Goal: Communication & Community: Ask a question

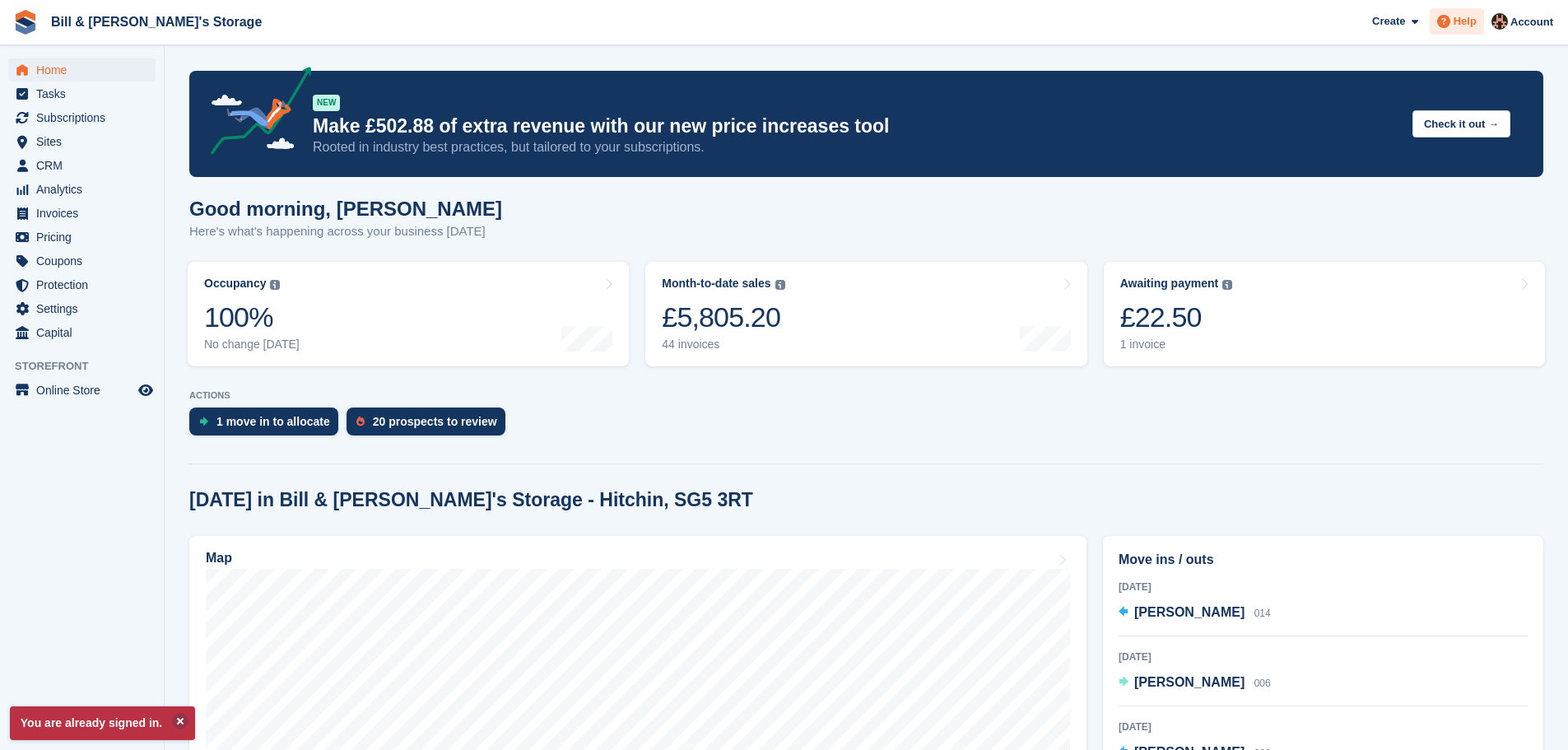
click at [1453, 24] on span at bounding box center [1443, 21] width 20 height 20
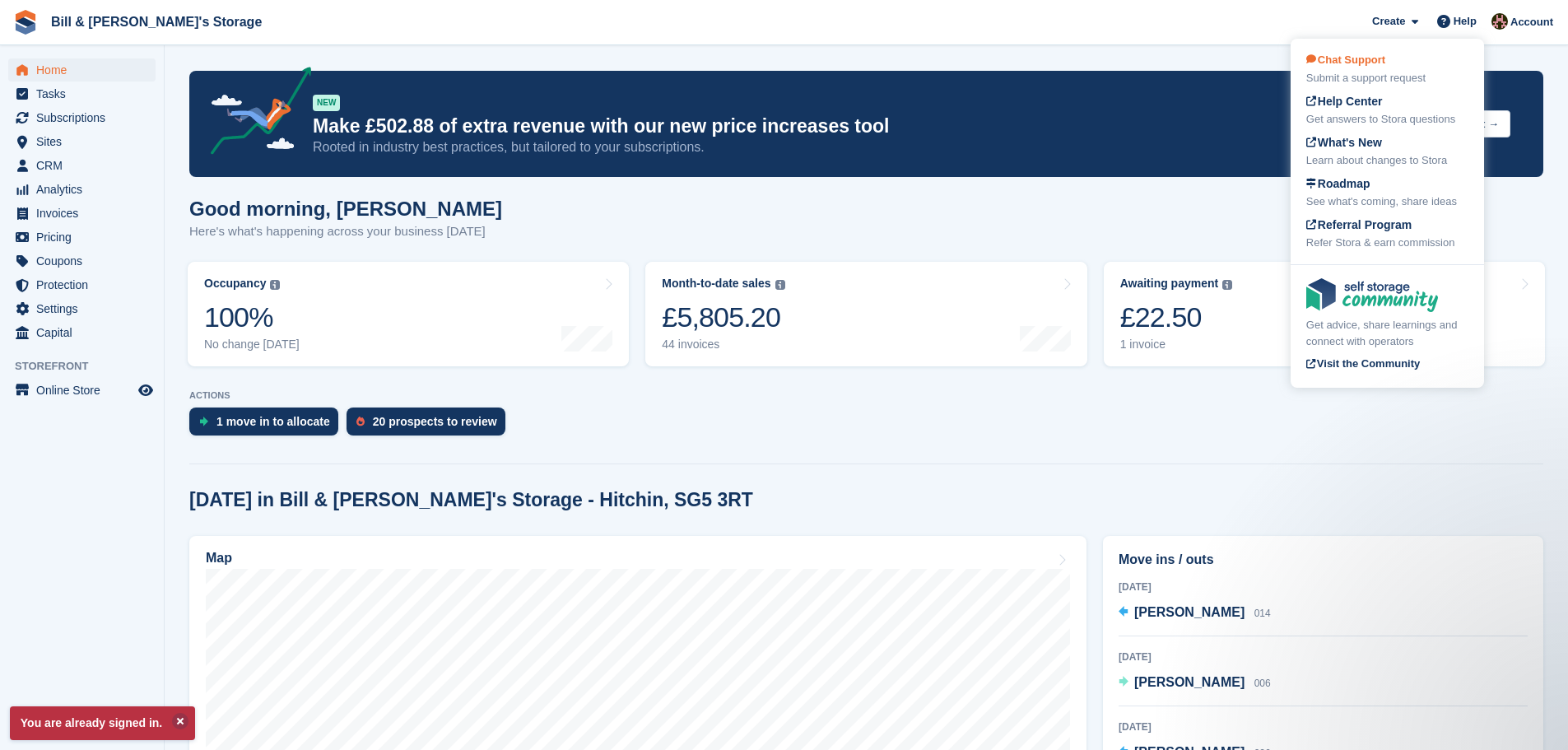
click at [1400, 80] on div "Submit a support request" at bounding box center [1387, 78] width 162 height 17
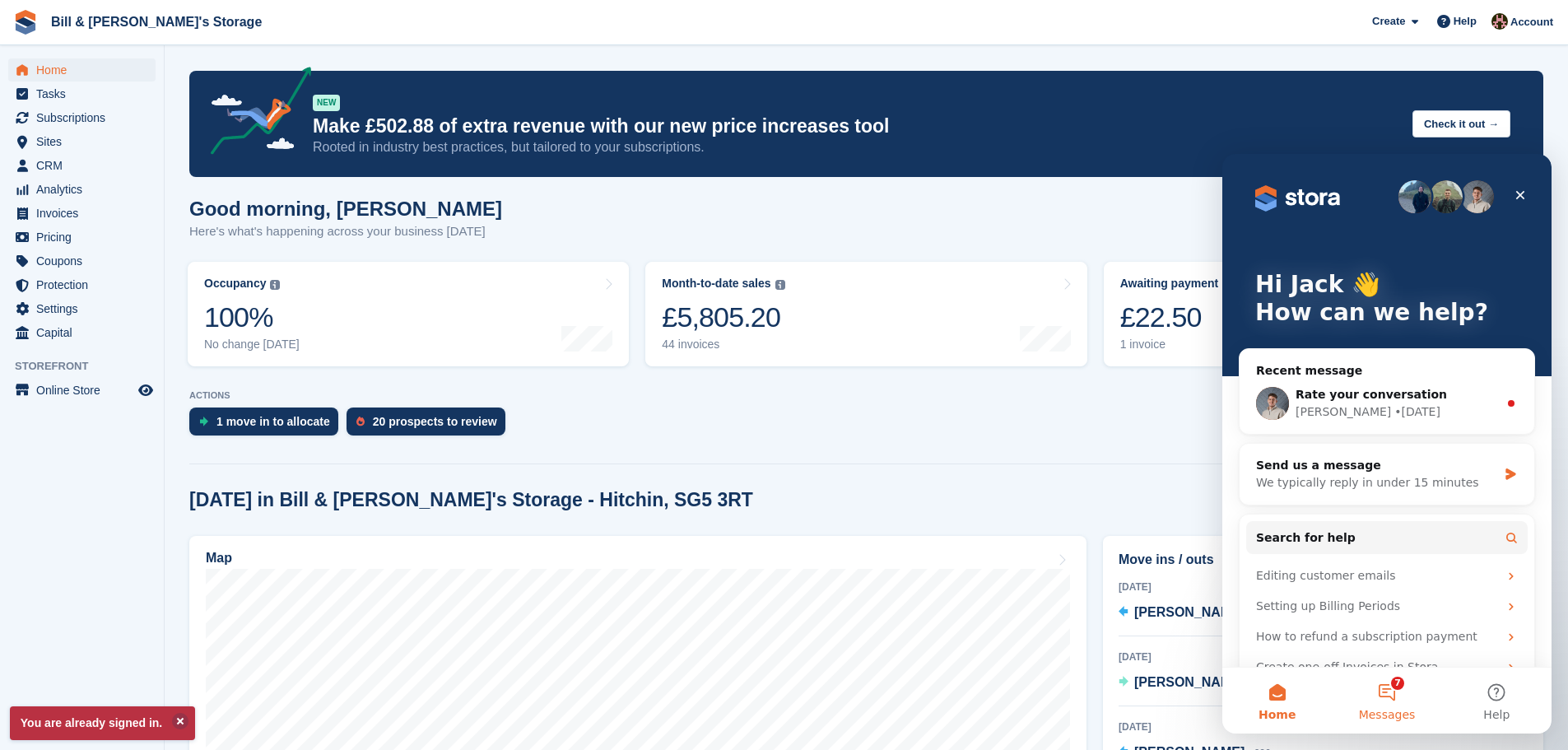
click at [1390, 714] on span "Messages" at bounding box center [1387, 715] width 57 height 12
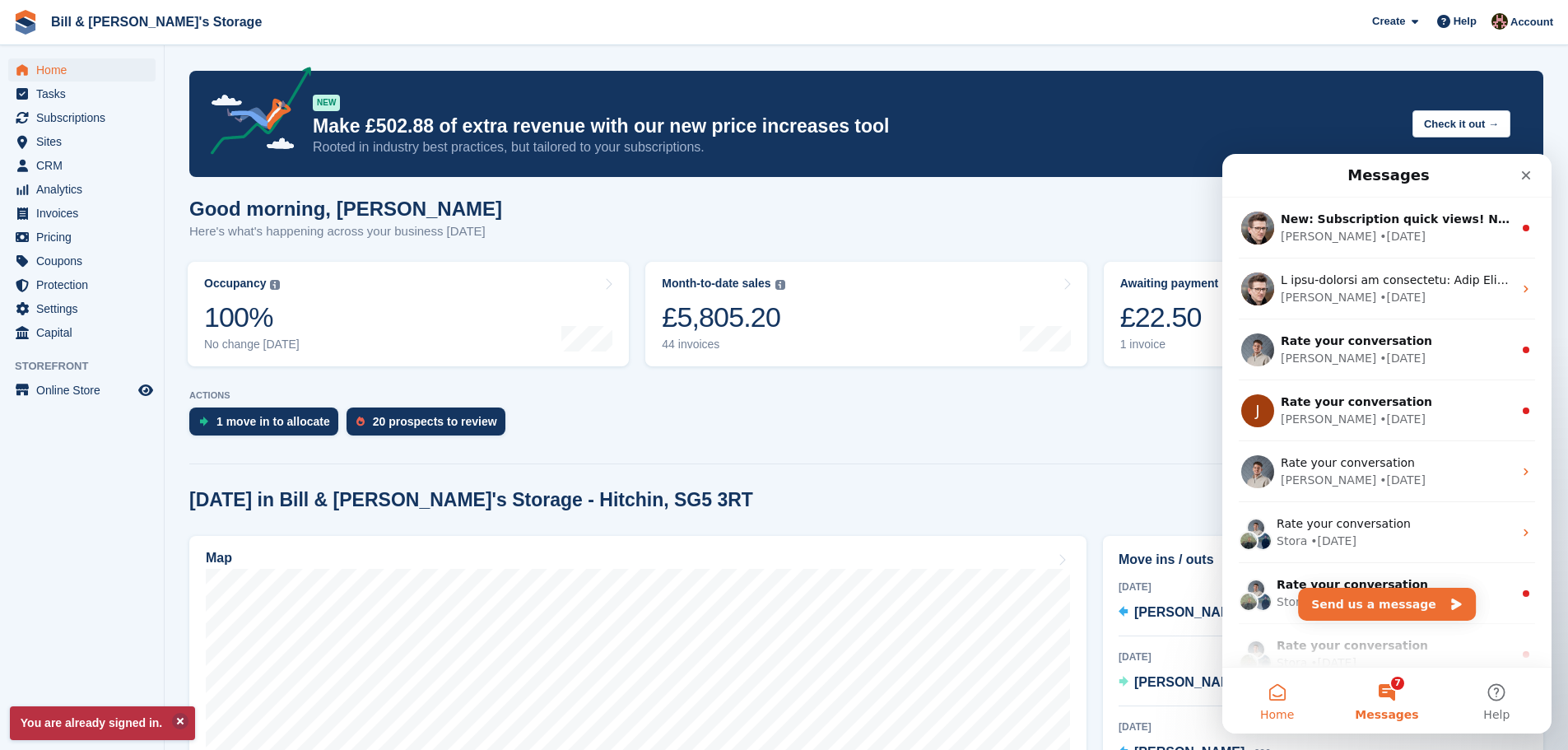
click at [1292, 703] on button "Home" at bounding box center [1277, 700] width 110 height 66
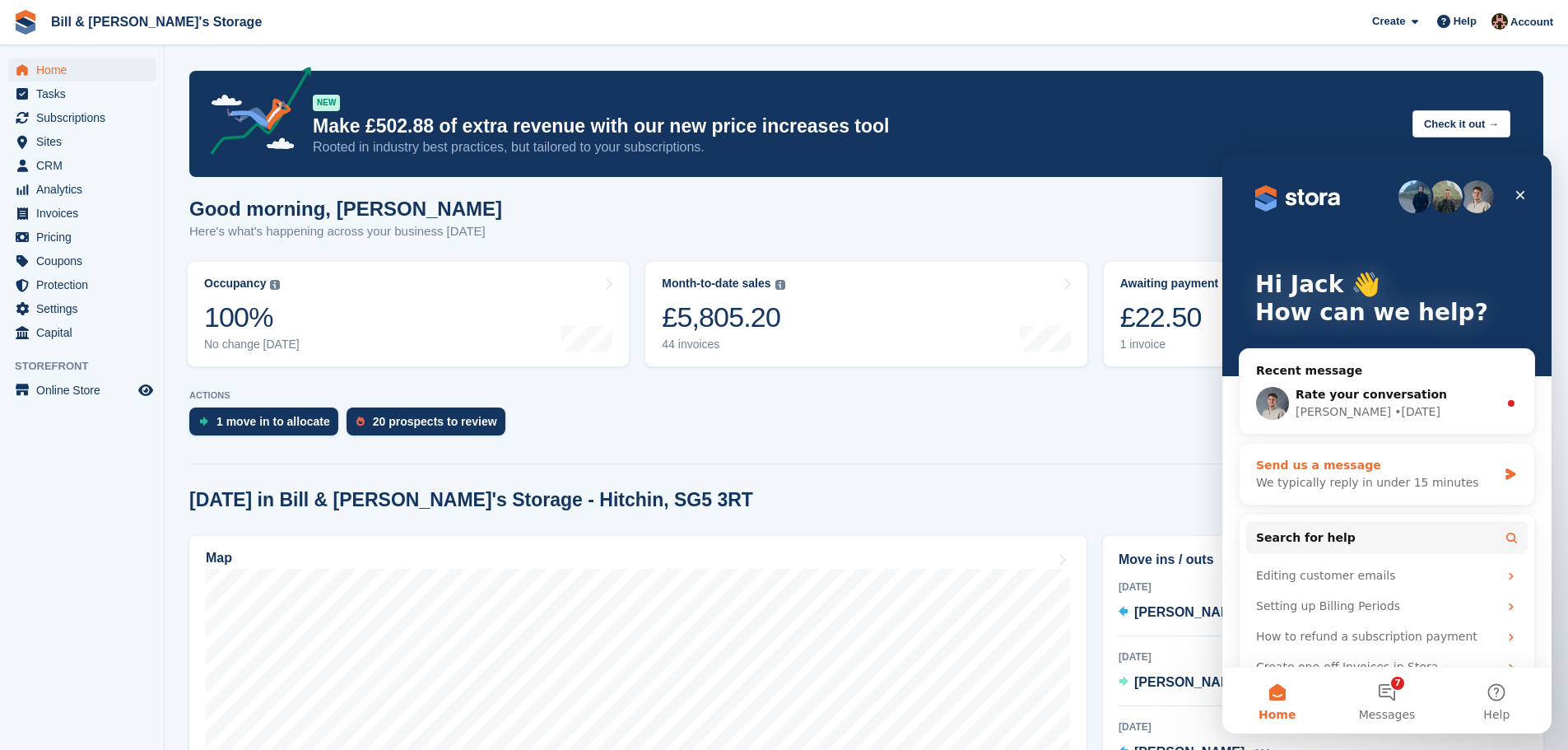
click at [1391, 486] on div "We typically reply in under 15 minutes" at bounding box center [1377, 482] width 241 height 17
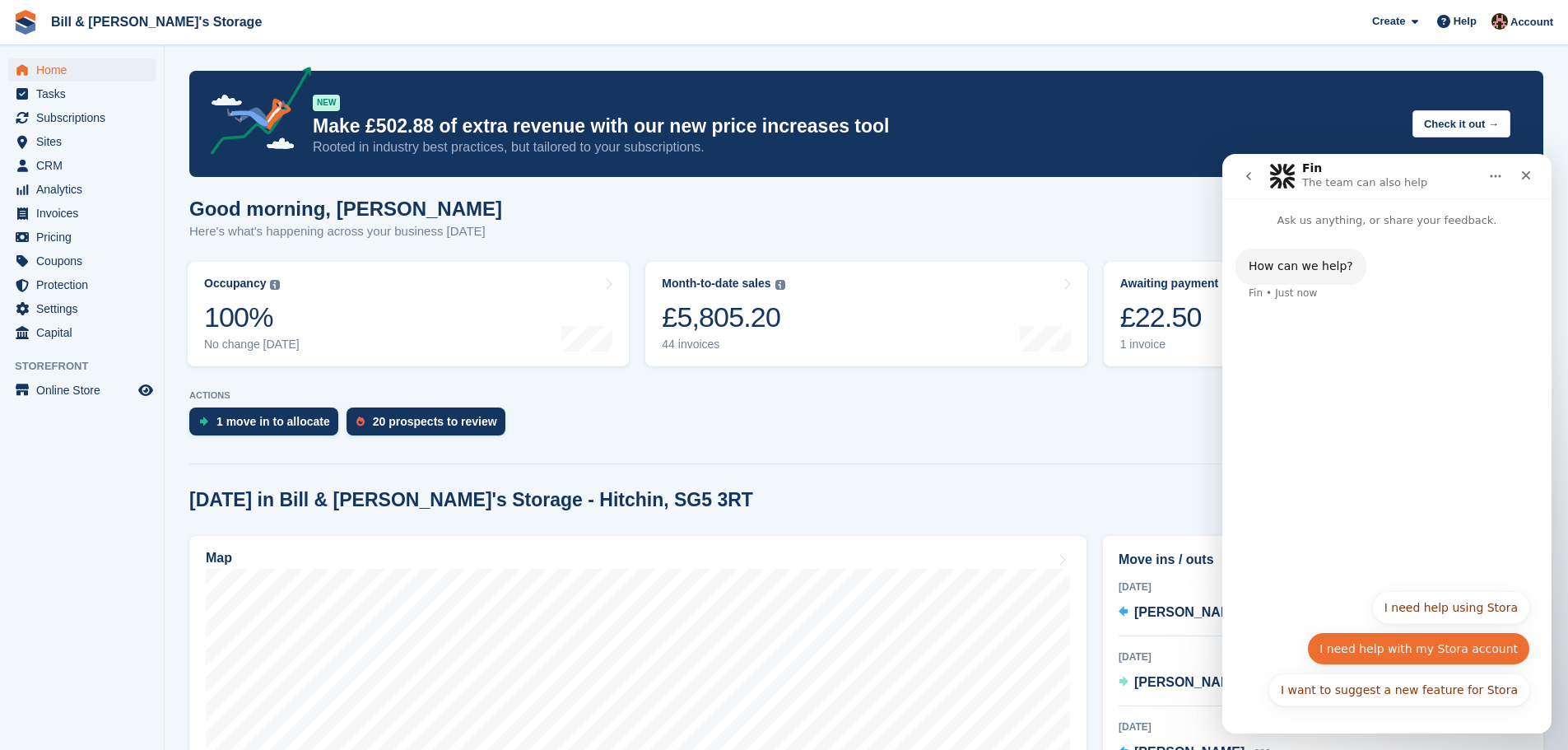
click at [1454, 663] on button "I need help with my Stora account" at bounding box center [1419, 649] width 223 height 33
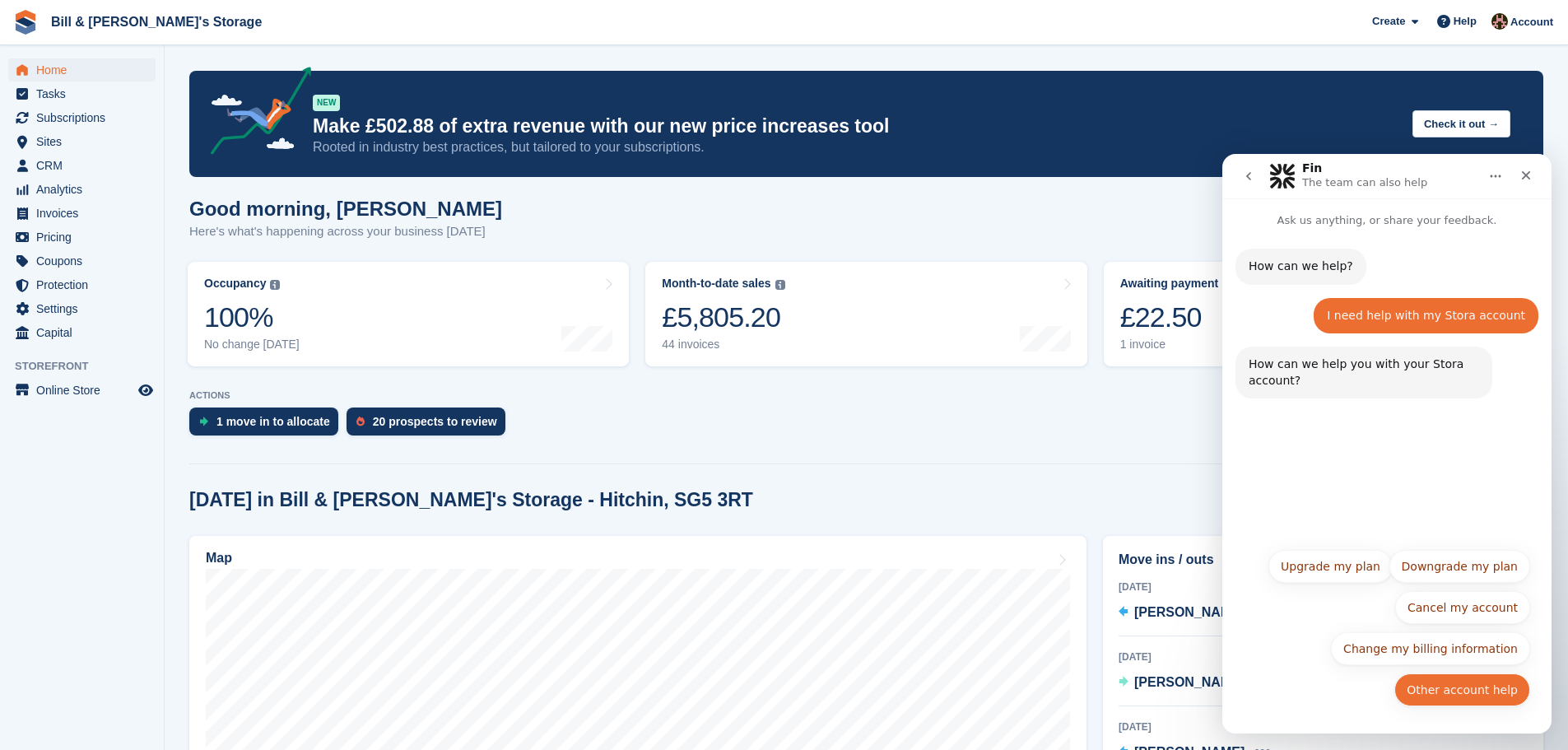
click at [1514, 705] on button "Other account help" at bounding box center [1462, 690] width 136 height 33
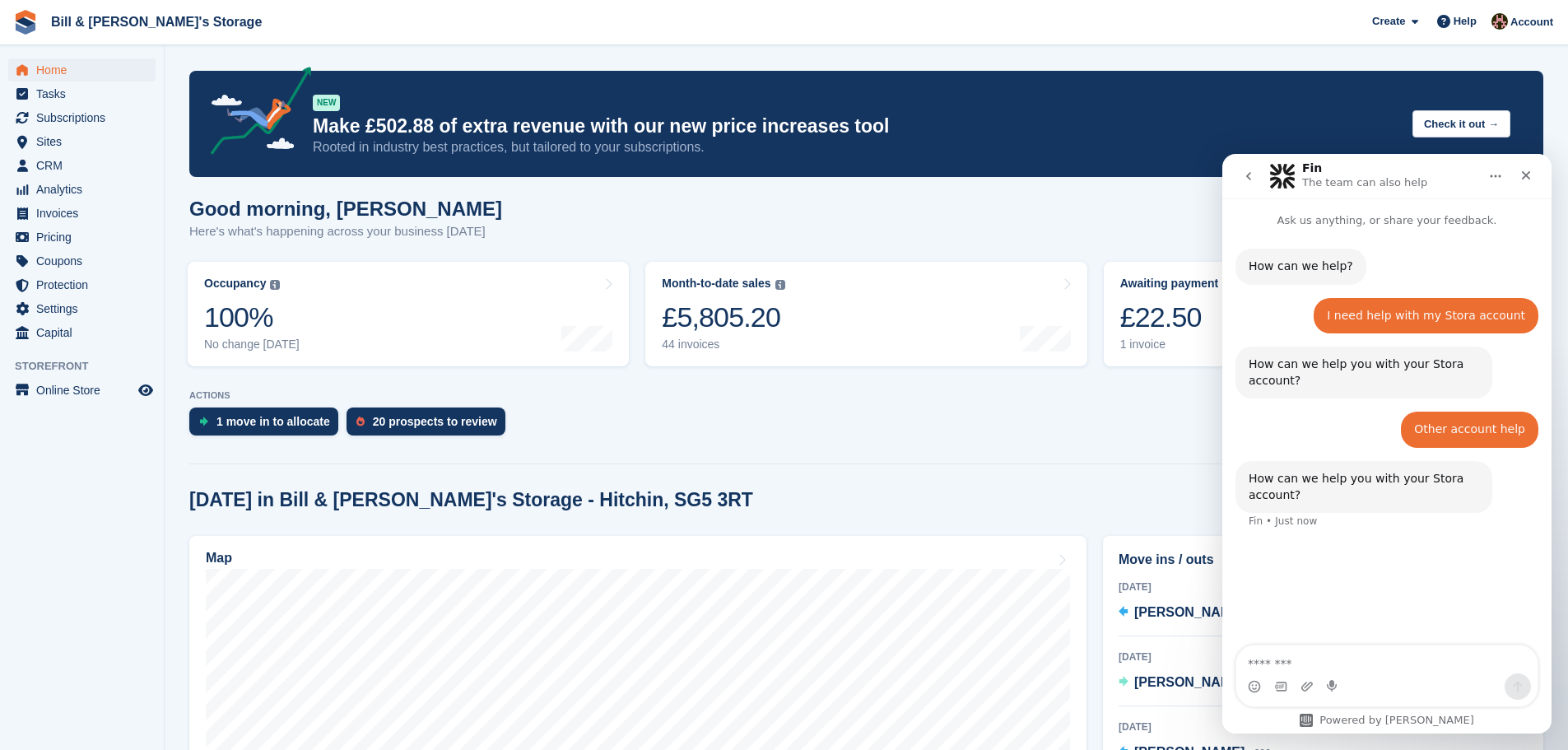
click at [1365, 663] on textarea "Message…" at bounding box center [1386, 659] width 301 height 28
type textarea "**********"
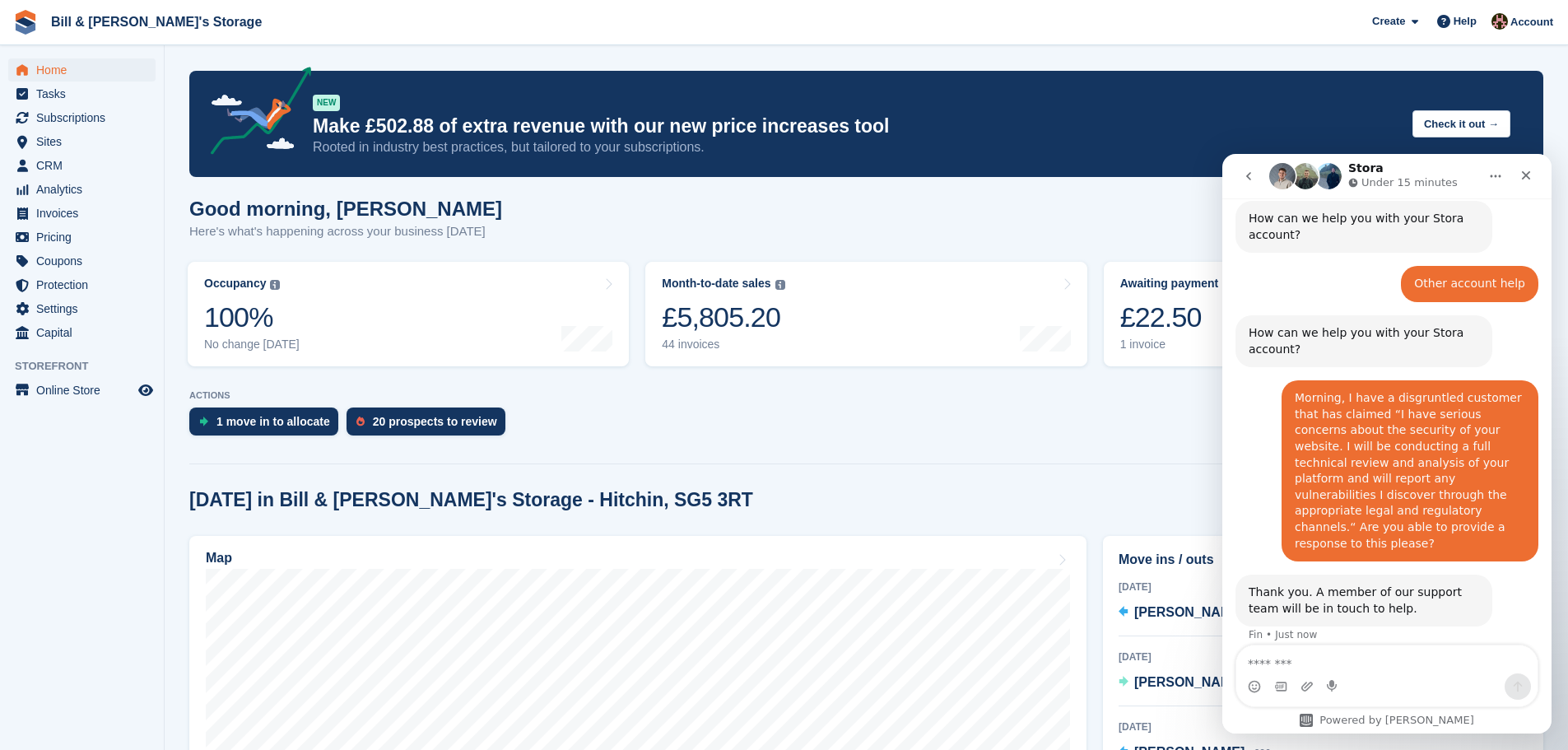
scroll to position [191, 0]
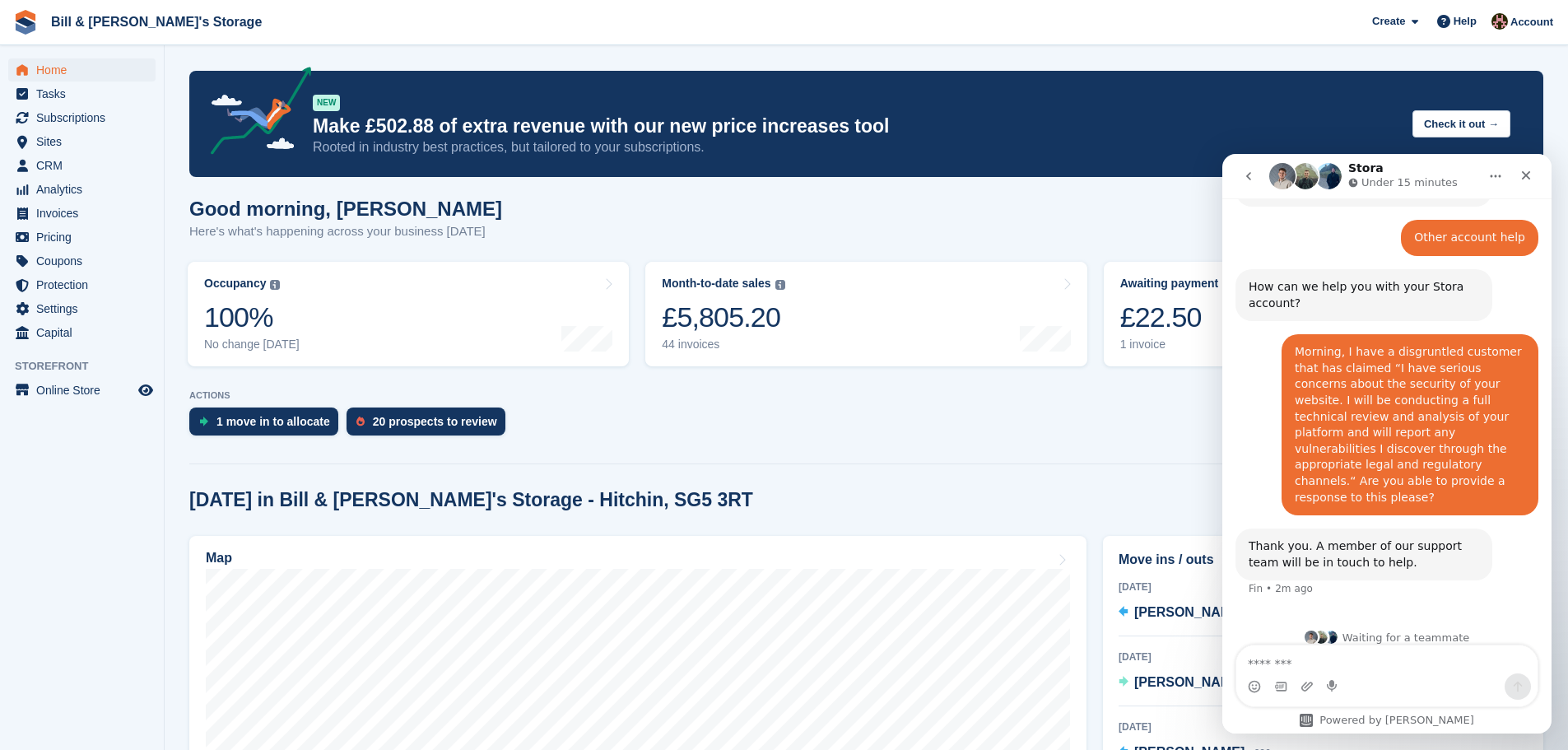
click at [1007, 484] on section "You are already signed in. NEW Make £502.88 of extra revenue with our new price…" at bounding box center [866, 680] width 1403 height 1360
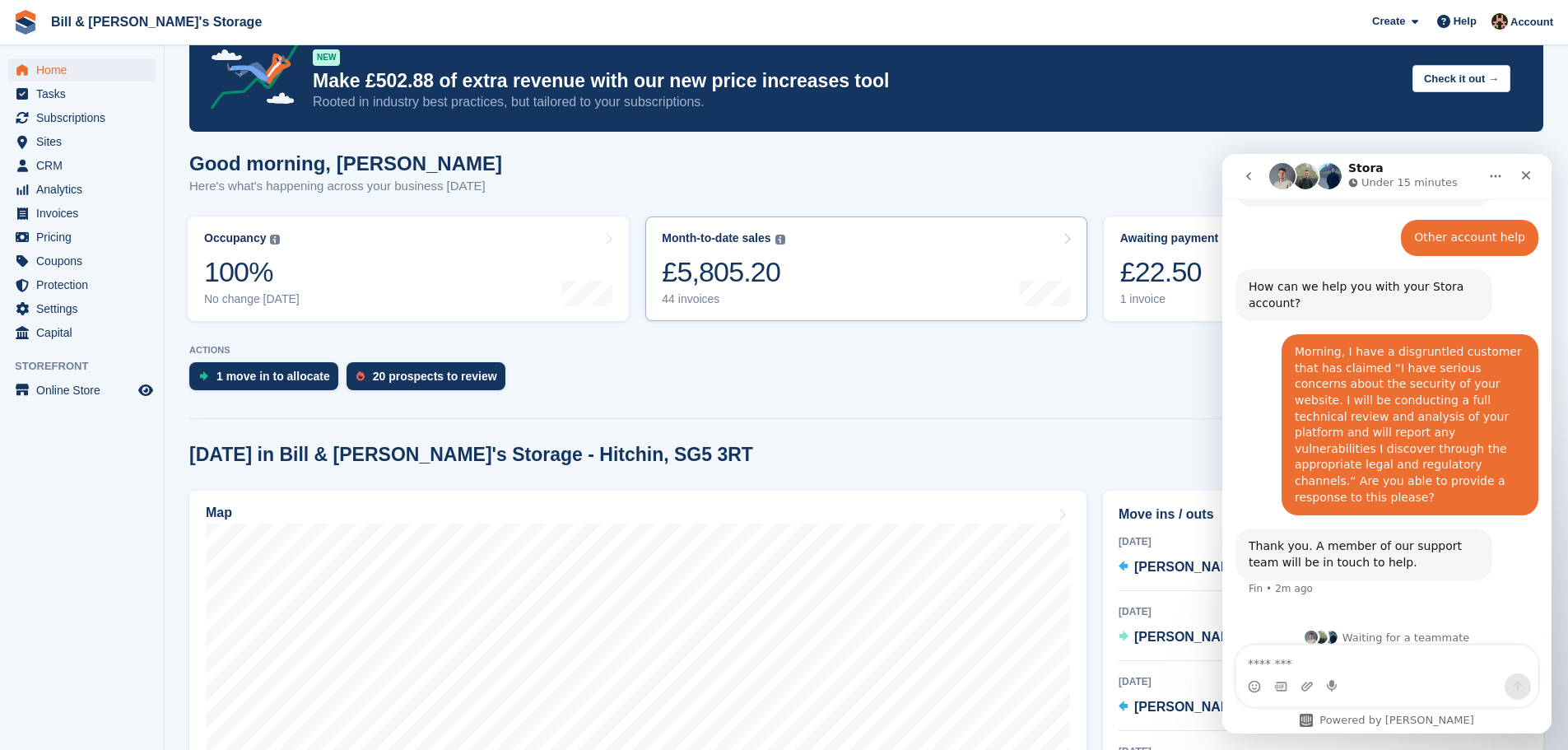
scroll to position [0, 0]
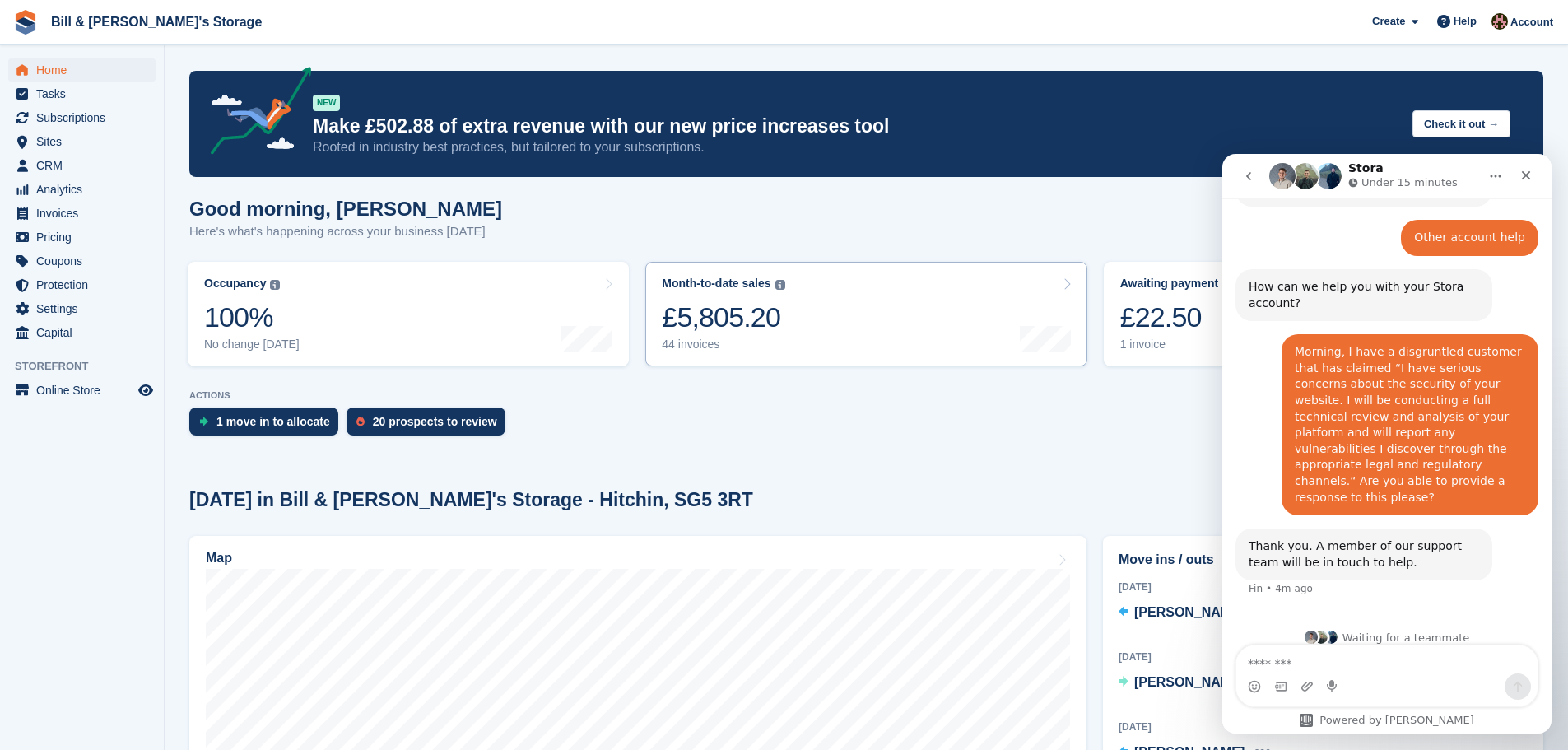
drag, startPoint x: 994, startPoint y: 276, endPoint x: 985, endPoint y: 285, distance: 12.7
click at [991, 279] on link "Month-to-date sales The sum of all finalised invoices generated this month to d…" at bounding box center [866, 314] width 442 height 105
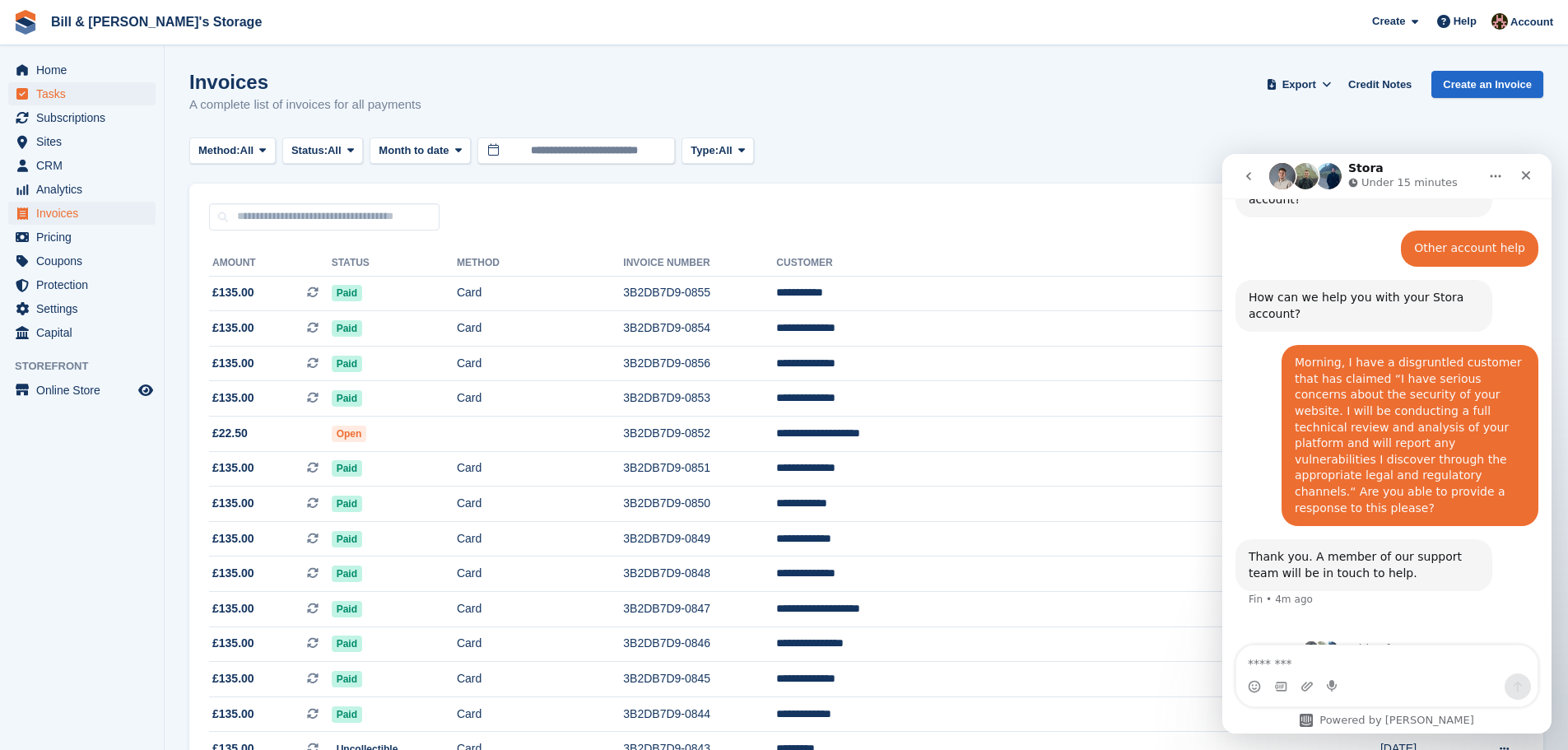
scroll to position [191, 0]
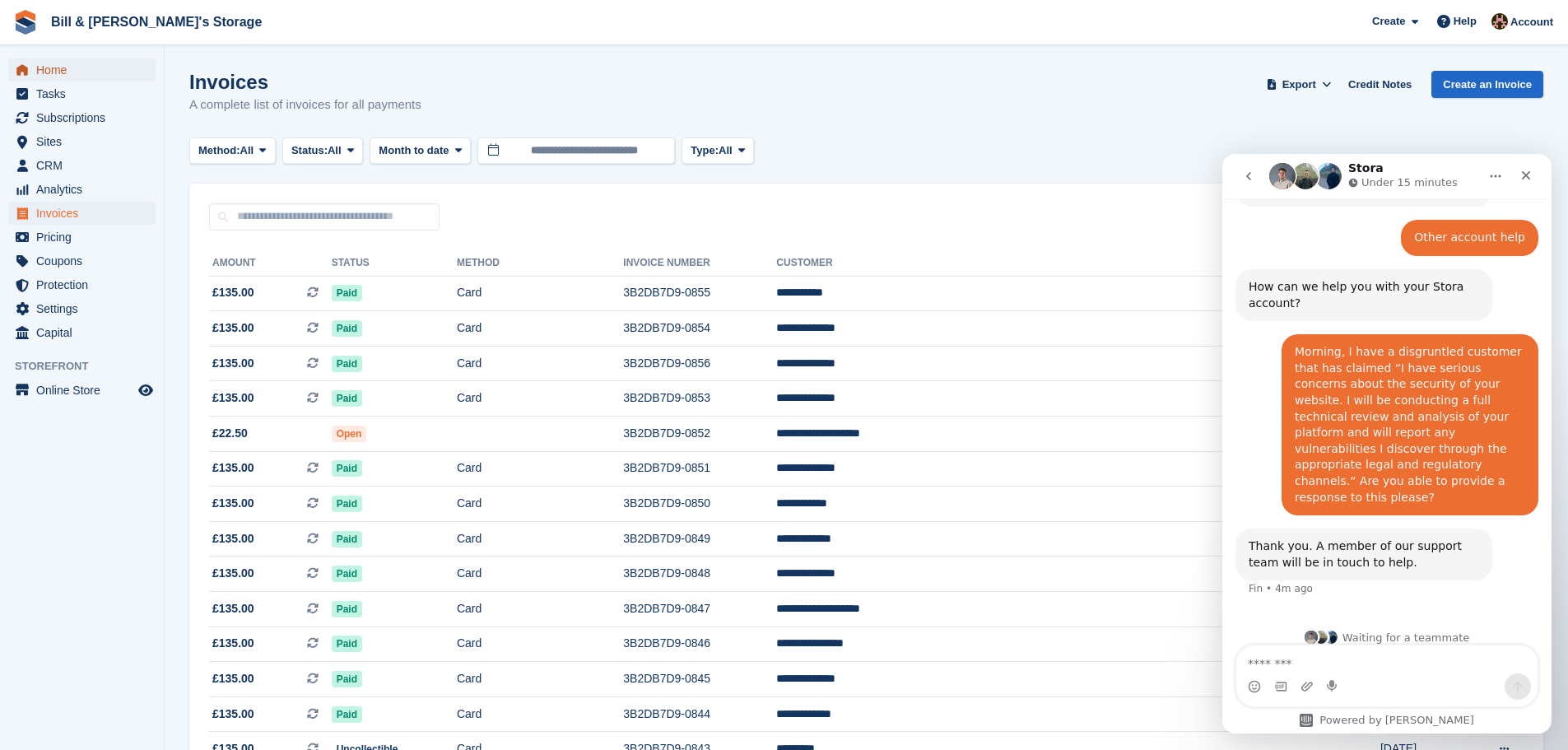
click at [29, 79] on link "Home" at bounding box center [82, 70] width 148 height 23
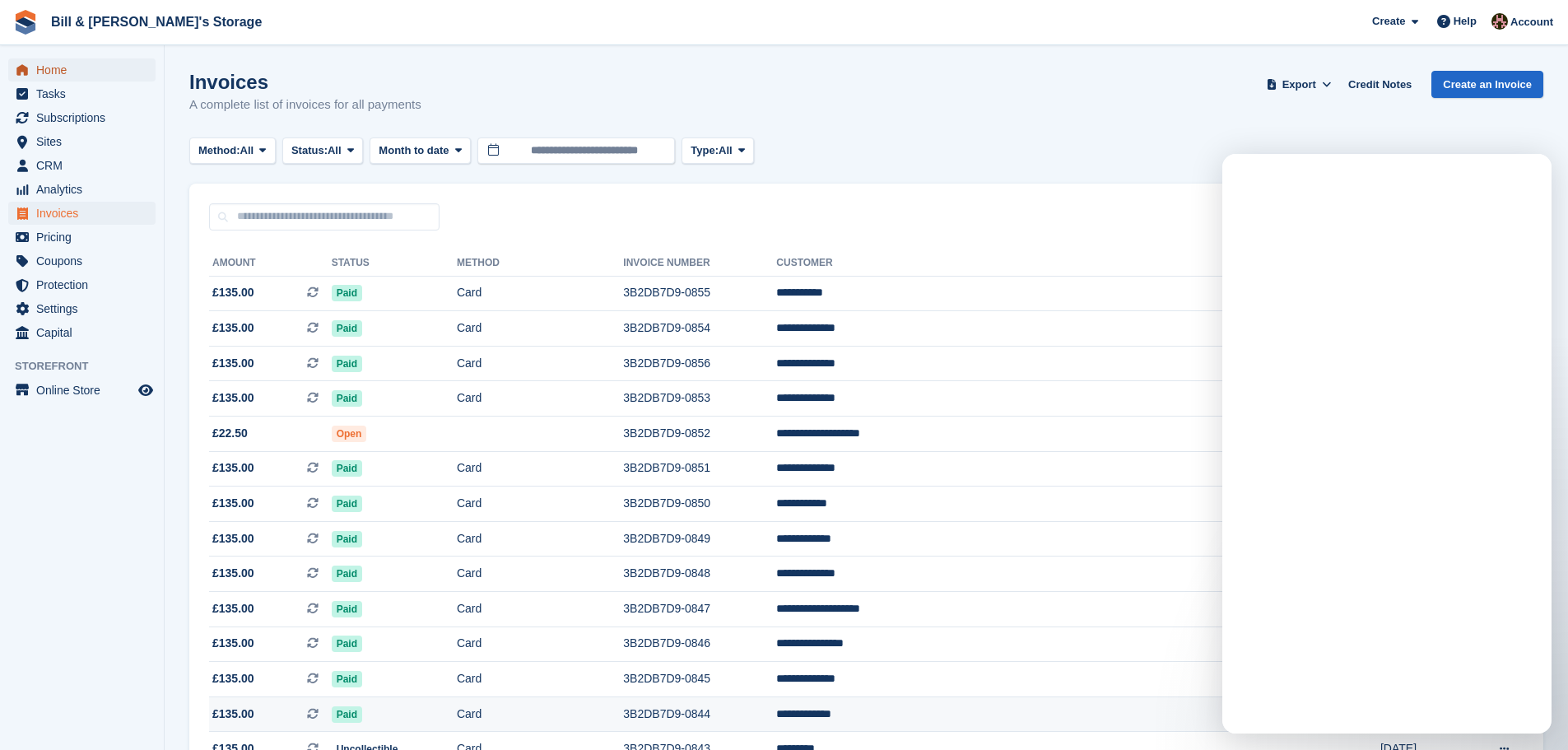
scroll to position [0, 0]
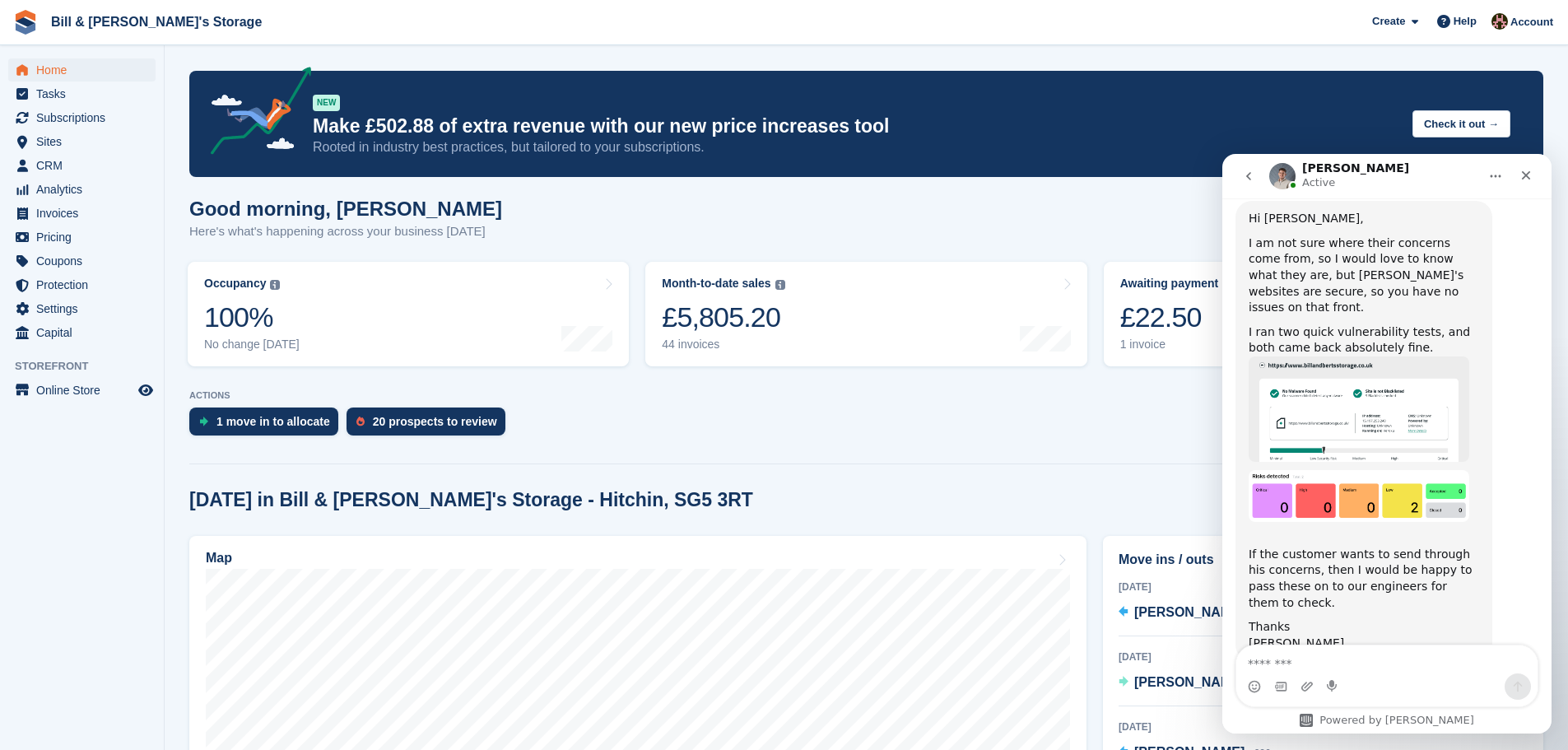
scroll to position [625, 0]
click at [1438, 423] on img "Bradley says…" at bounding box center [1358, 407] width 220 height 106
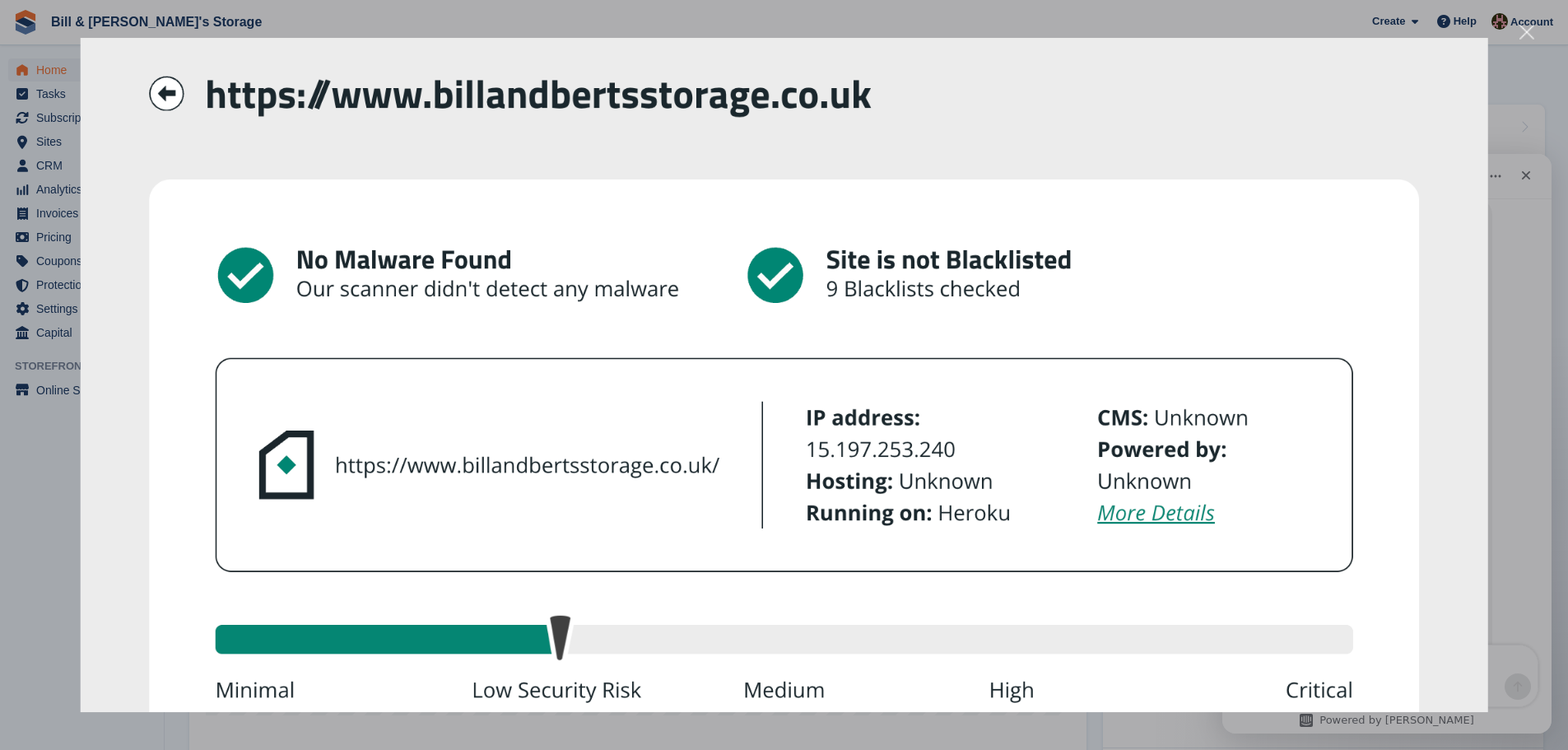
scroll to position [0, 0]
click at [1528, 39] on div "Close" at bounding box center [1527, 32] width 16 height 16
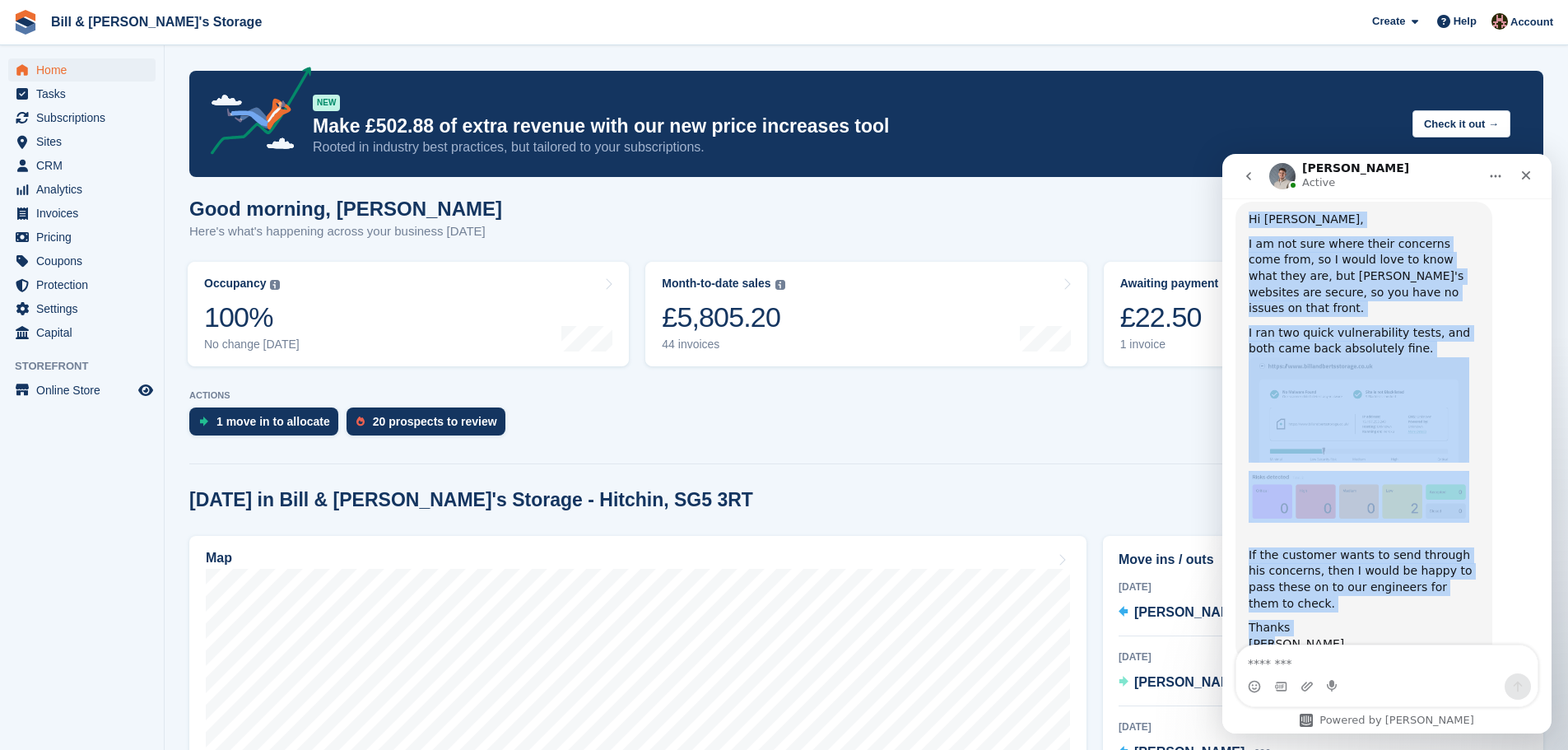
scroll to position [625, 0]
drag, startPoint x: 1250, startPoint y: 285, endPoint x: 1426, endPoint y: 580, distance: 343.5
click at [1431, 583] on div "Hi Jack, I am not sure where their concerns come from, so I would love to know …" at bounding box center [1363, 428] width 230 height 441
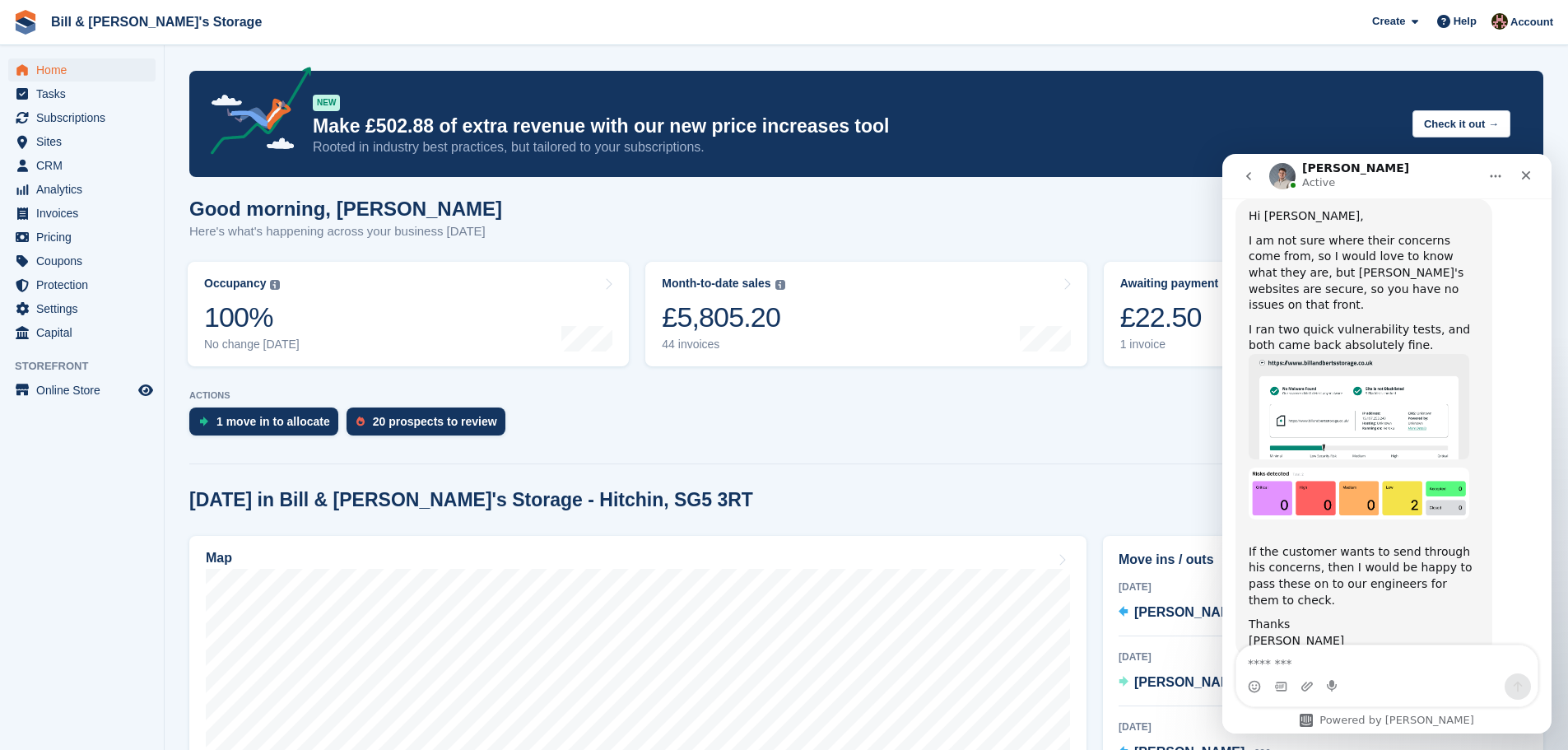
click at [1287, 633] on div "Brad" at bounding box center [1363, 641] width 230 height 17
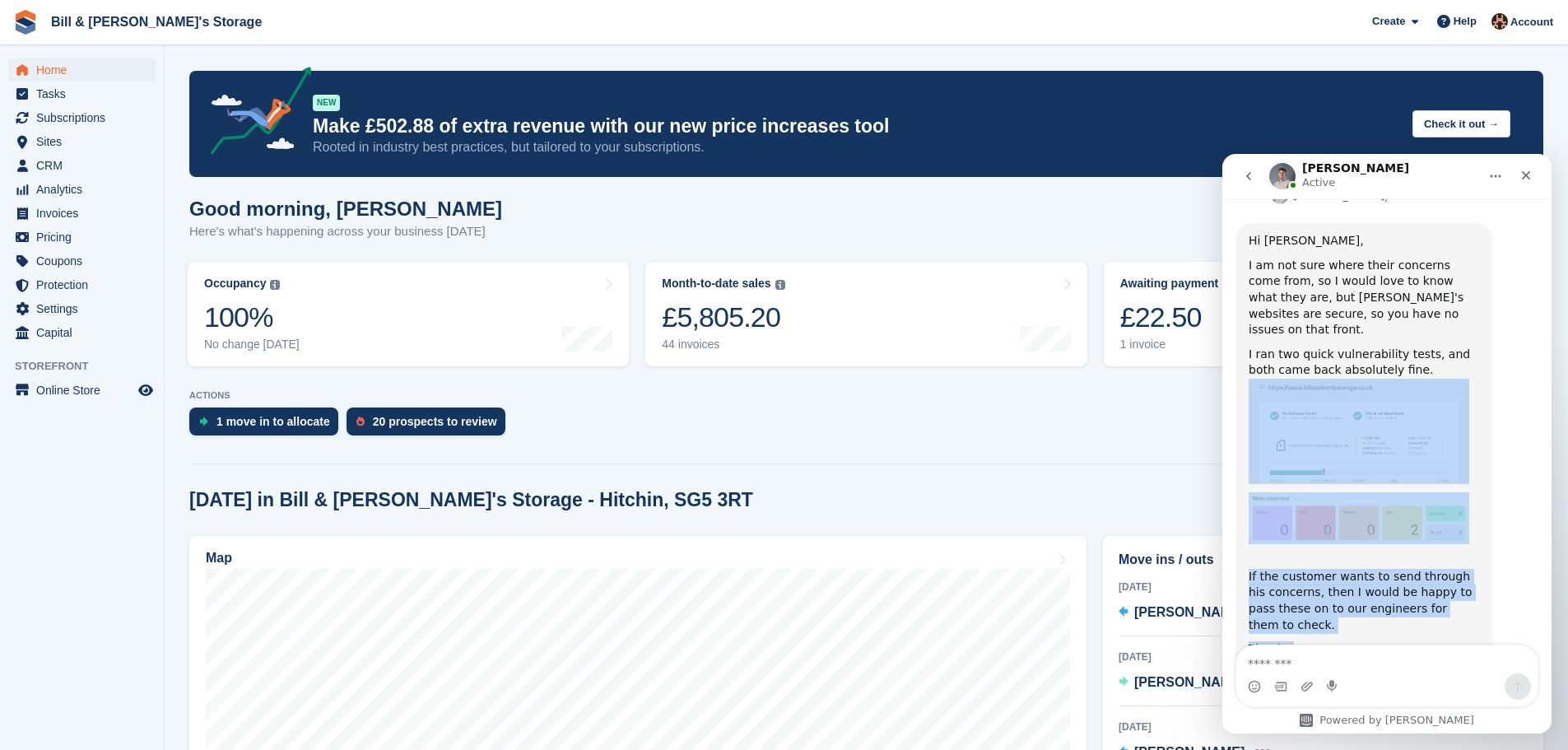
scroll to position [542, 0]
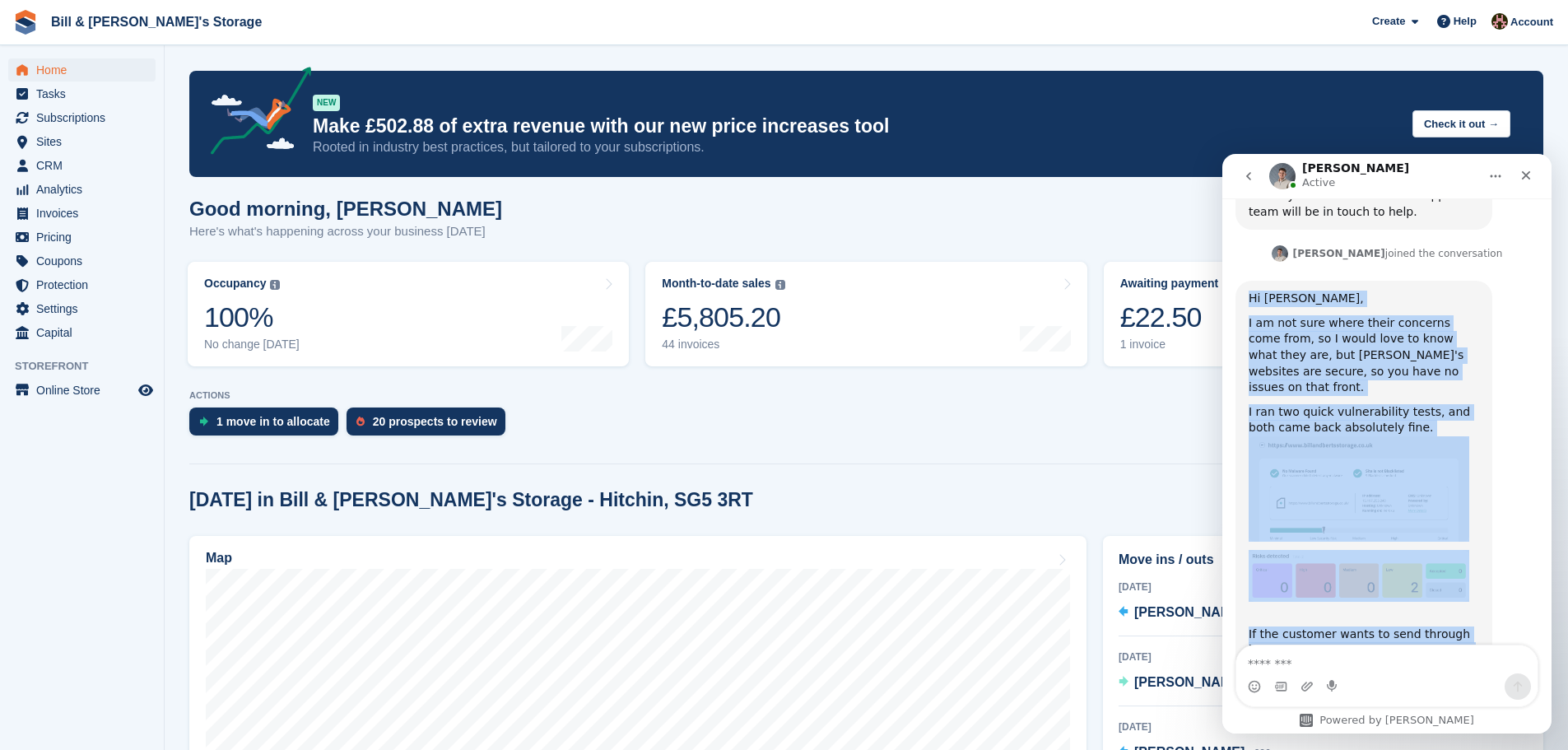
drag, startPoint x: 1290, startPoint y: 591, endPoint x: 1251, endPoint y: 286, distance: 307.5
click at [1251, 290] on div "Hi Jack, I am not sure where their concerns come from, so I would love to know …" at bounding box center [1363, 511] width 230 height 441
copy div "Hi Jack, I am not sure where their concerns come from, so I would love to know …"
click at [1366, 563] on img "Bradley says…" at bounding box center [1358, 575] width 220 height 51
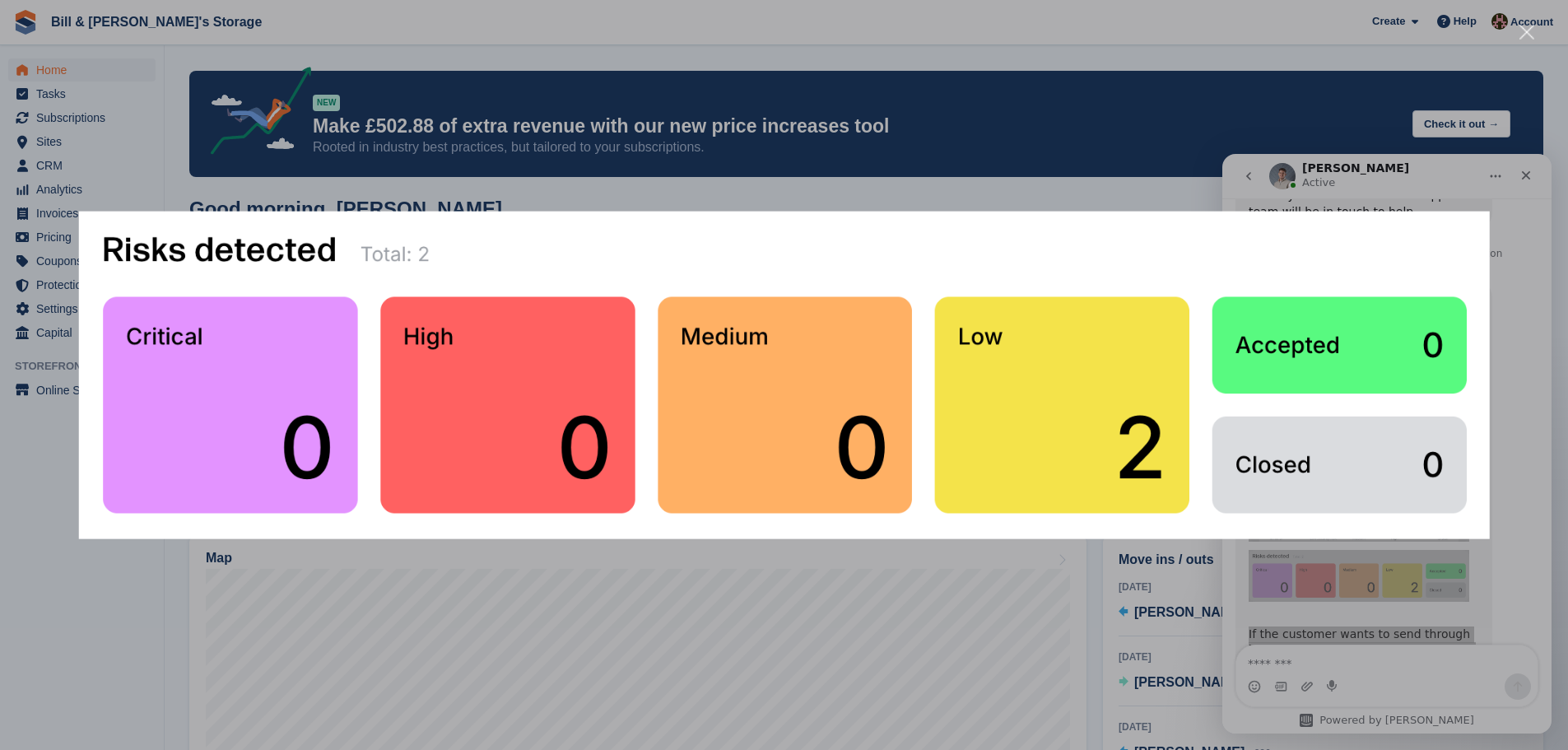
scroll to position [0, 0]
click at [1368, 555] on div "Intercom messenger" at bounding box center [784, 375] width 1568 height 750
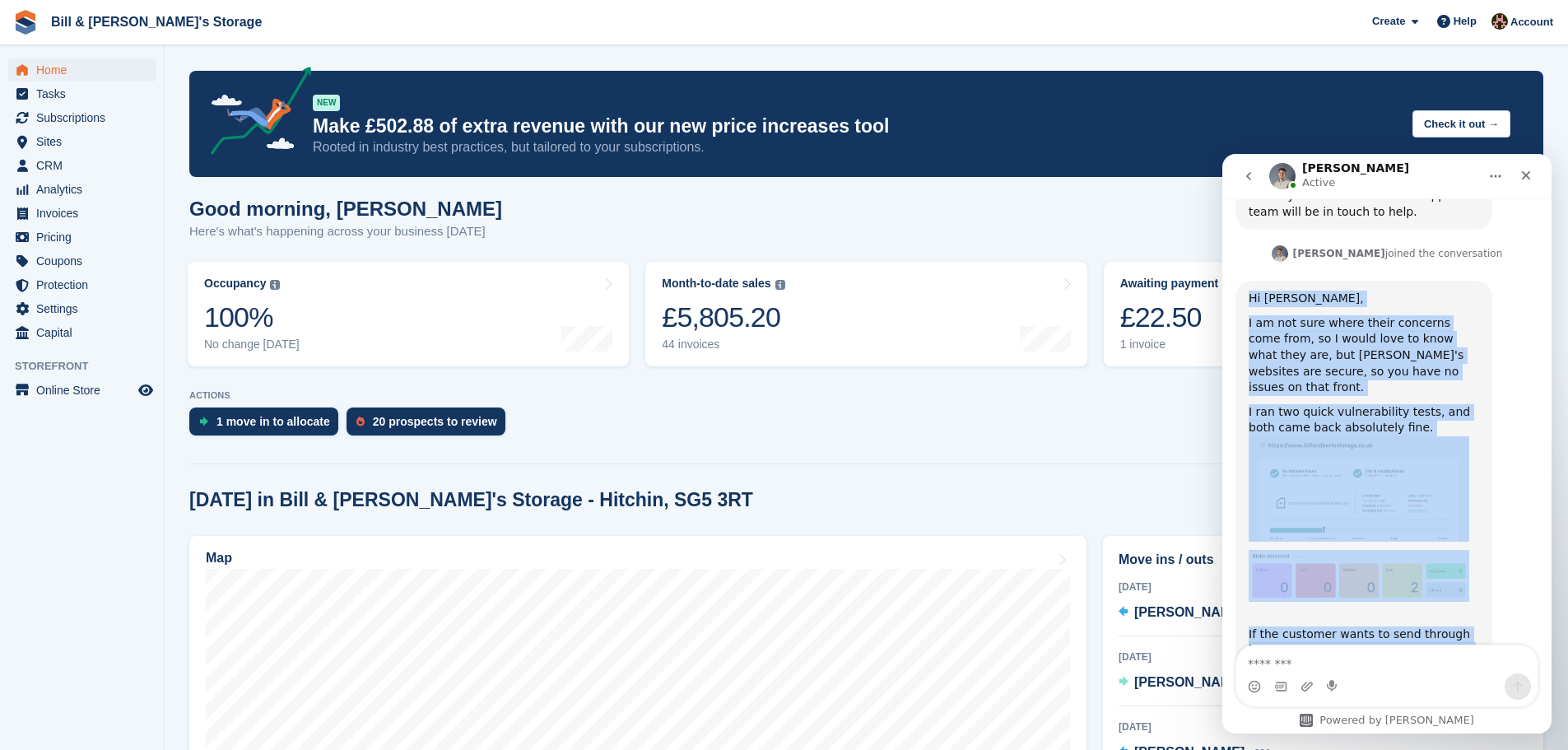
click at [1377, 550] on img "Bradley says…" at bounding box center [1358, 575] width 220 height 51
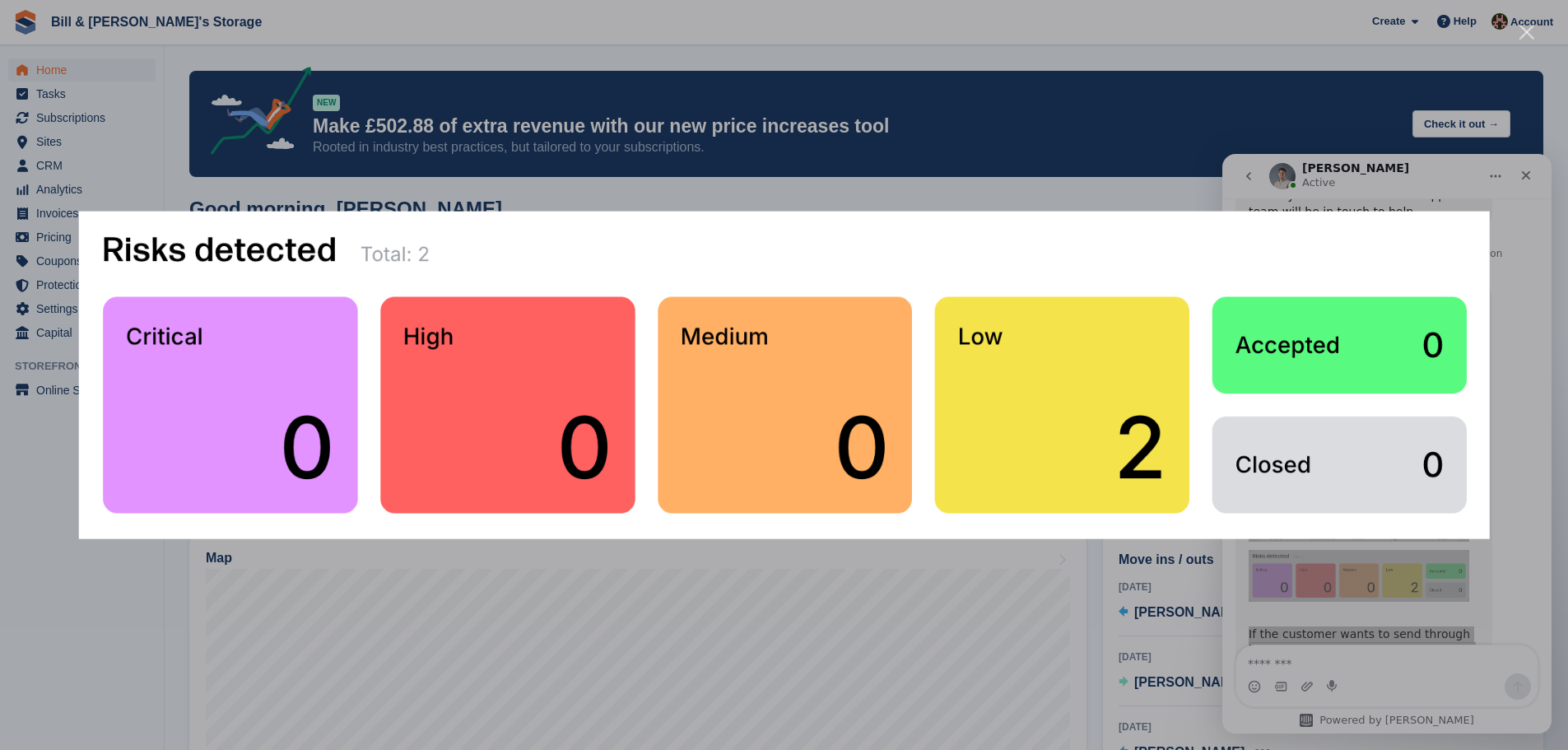
click at [1485, 337] on img "Close" at bounding box center [784, 375] width 1411 height 328
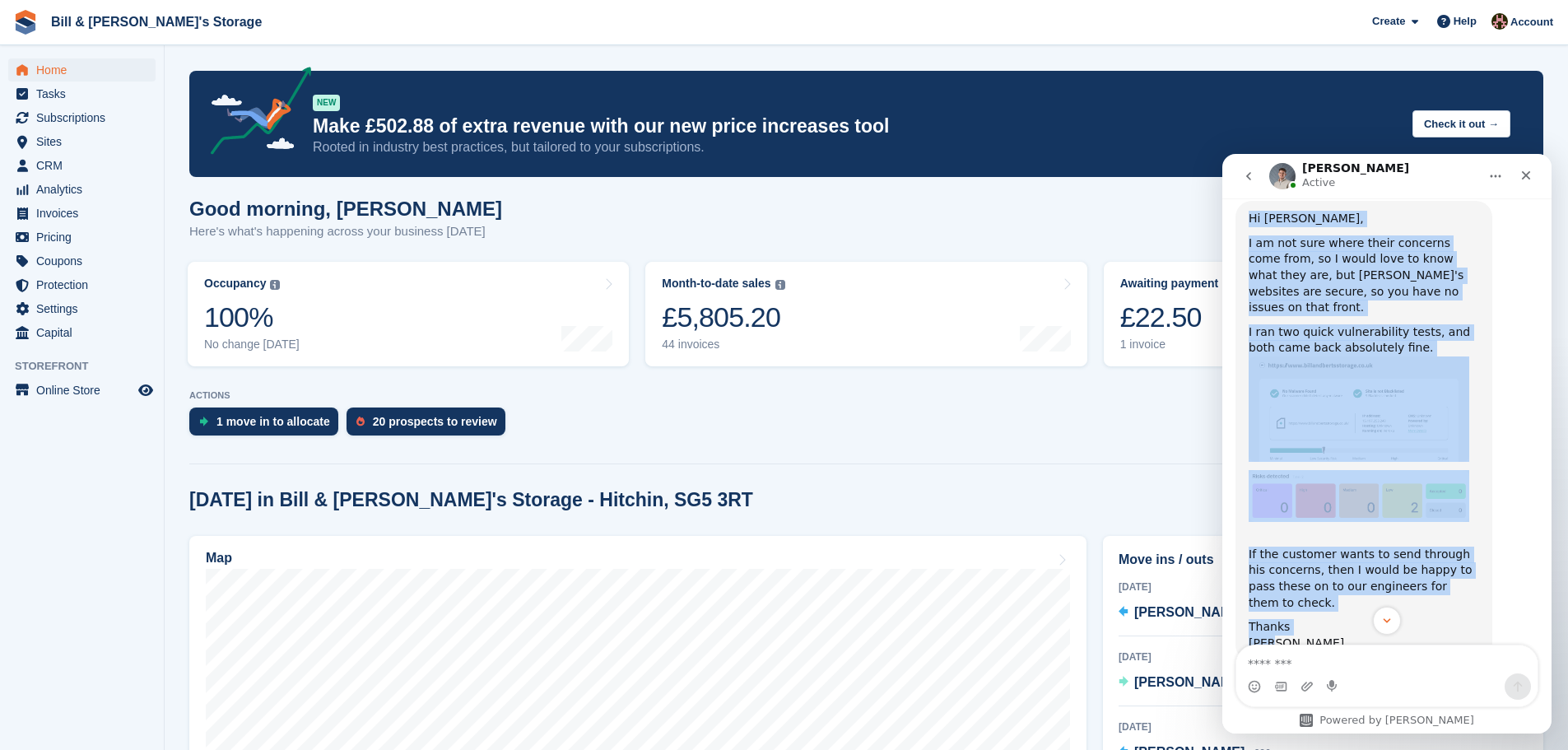
scroll to position [625, 0]
click at [1361, 547] on div "If the customer wants to send through his concerns, then I would be happy to pa…" at bounding box center [1363, 576] width 230 height 64
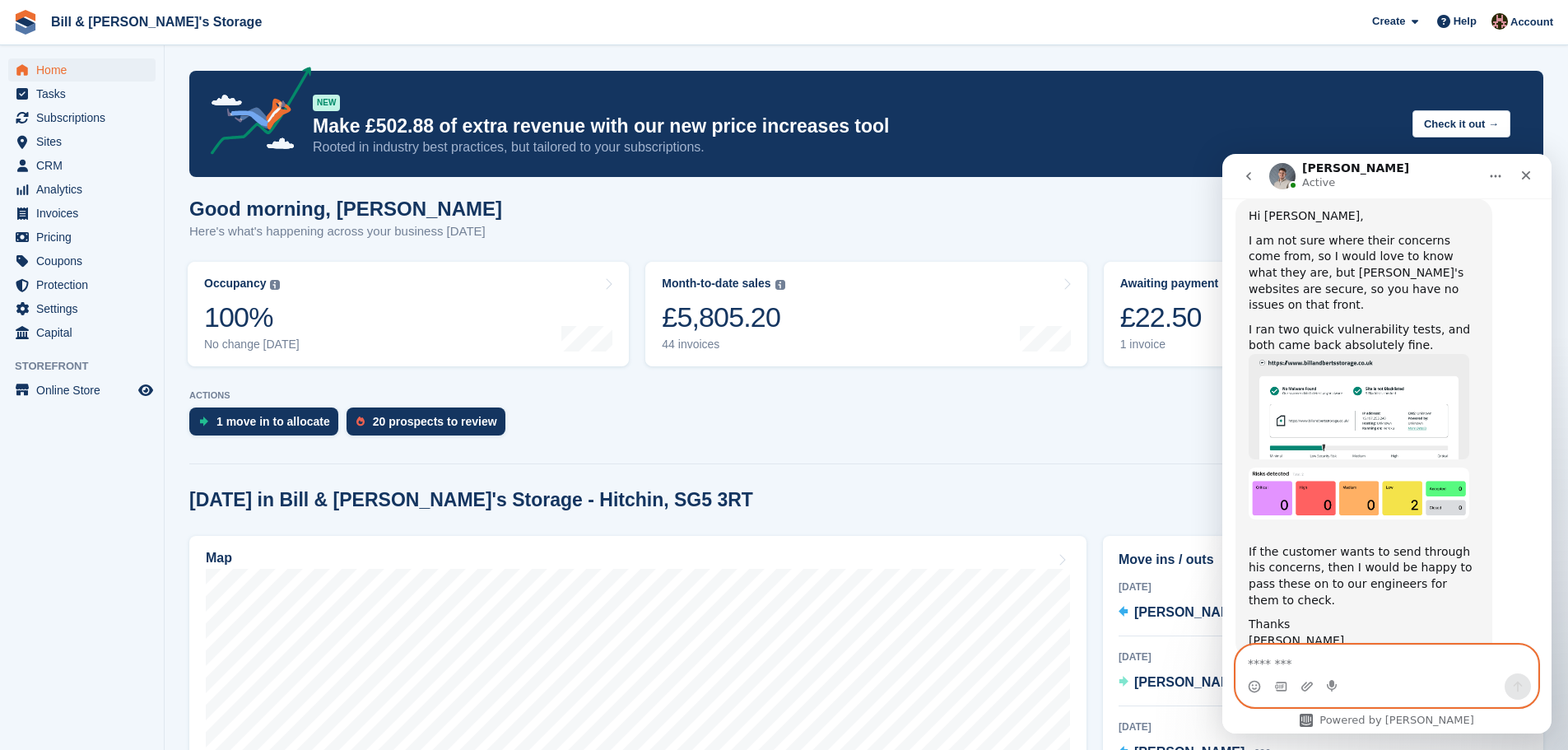
click at [1301, 670] on textarea "Message…" at bounding box center [1386, 659] width 301 height 28
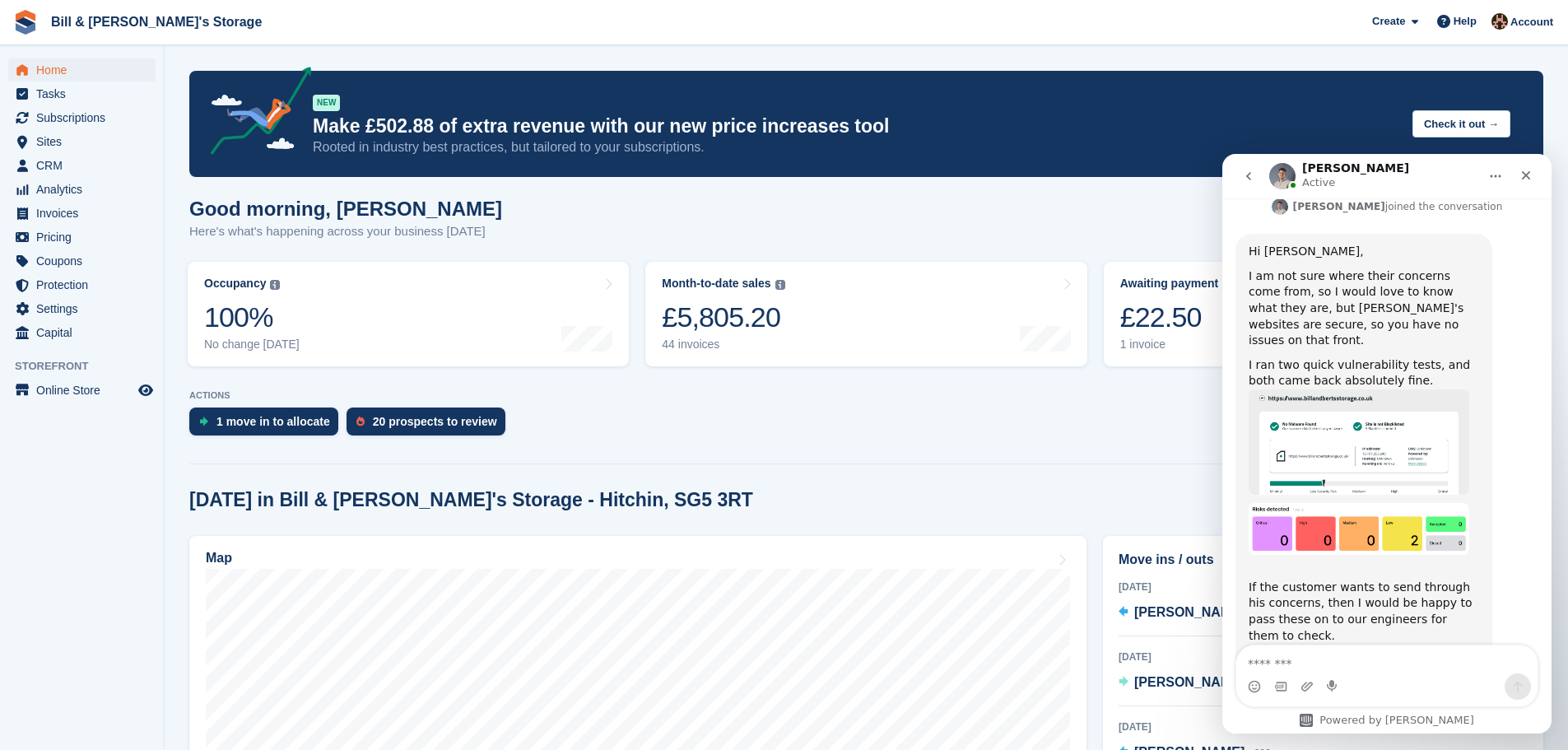
scroll to position [542, 0]
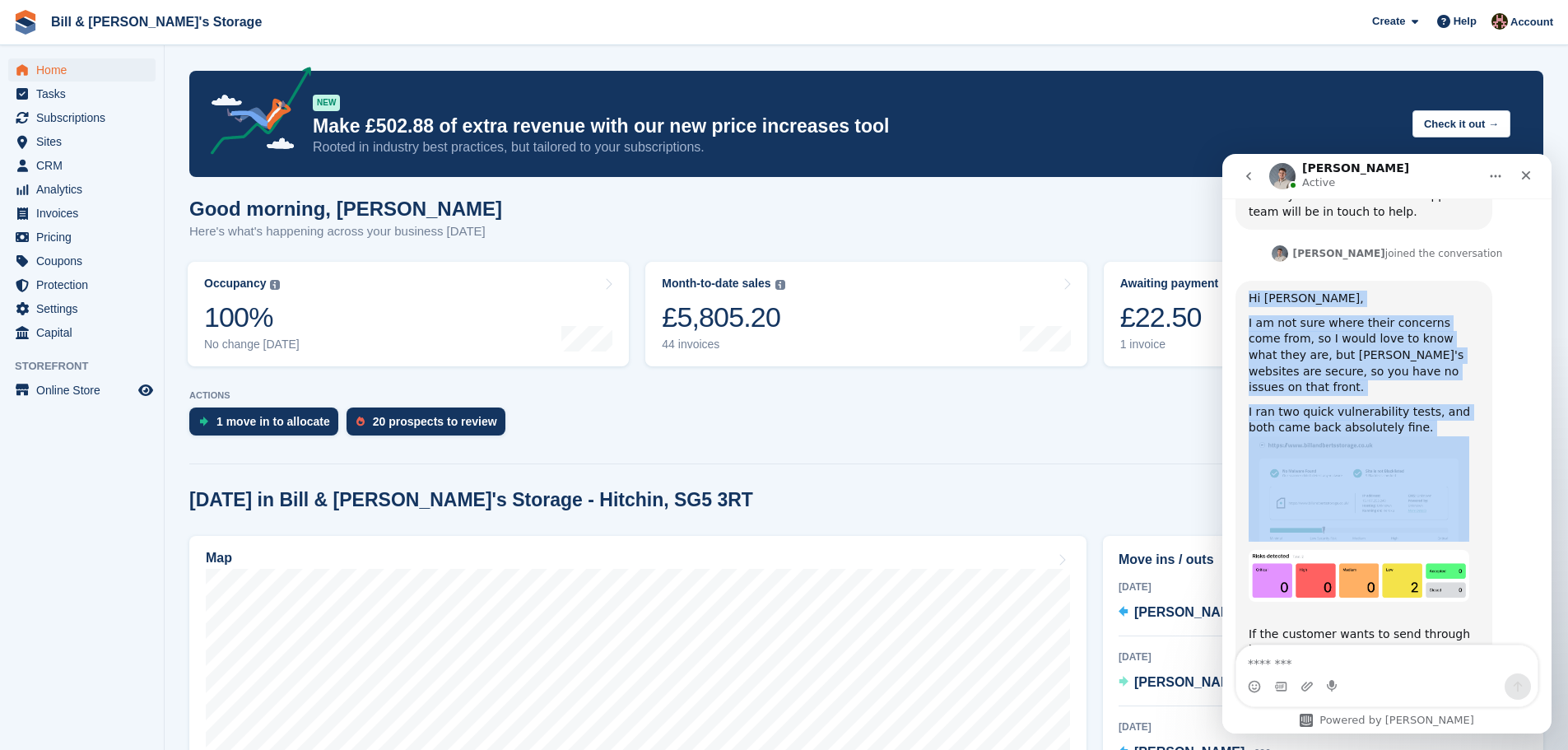
drag, startPoint x: 1250, startPoint y: 284, endPoint x: 1380, endPoint y: 403, distance: 176.2
click at [1380, 403] on div "Hi Jack, I am not sure where their concerns come from, so I would love to know …" at bounding box center [1363, 511] width 230 height 441
copy div "Hi Jack, I am not sure where their concerns come from, so I would love to know …"
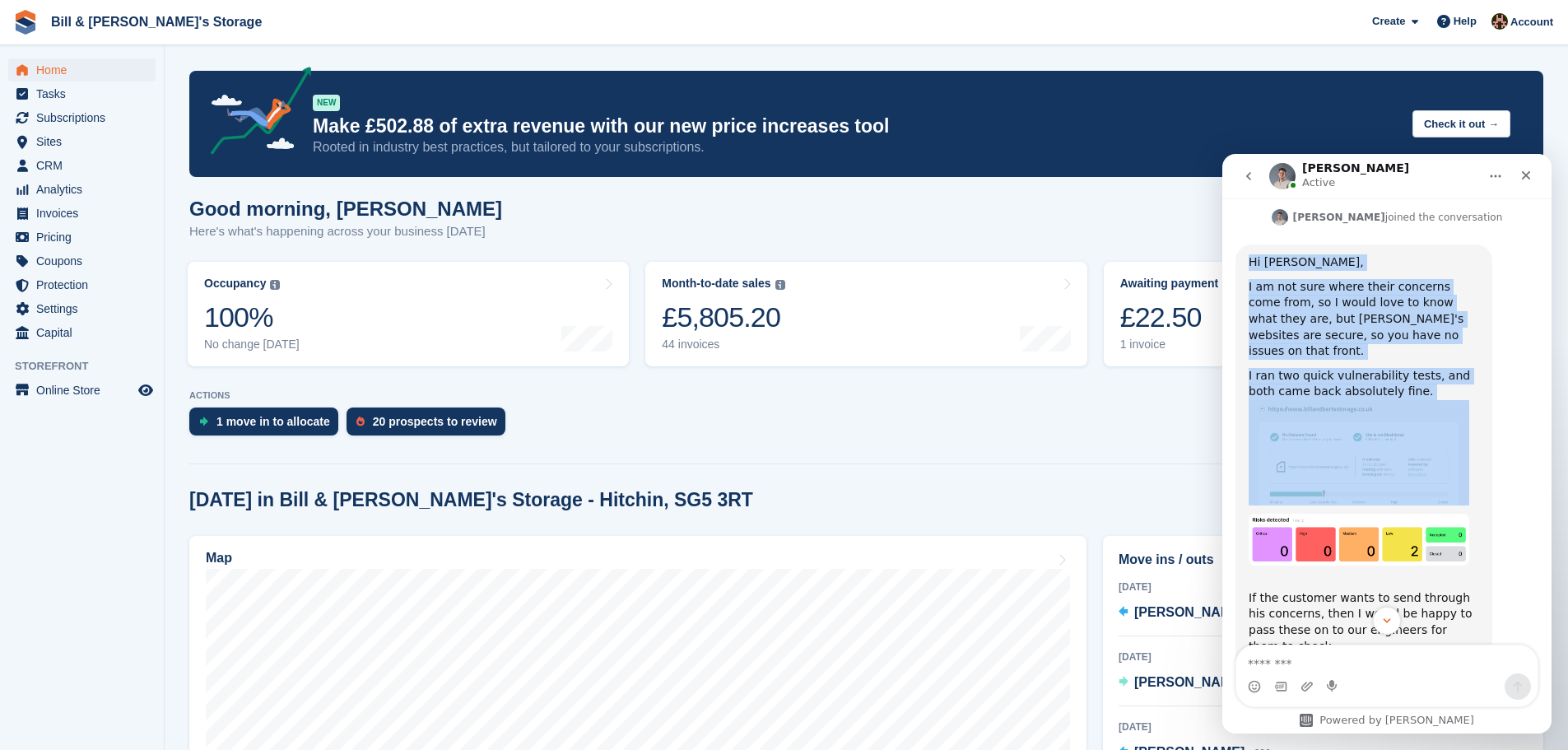
scroll to position [625, 0]
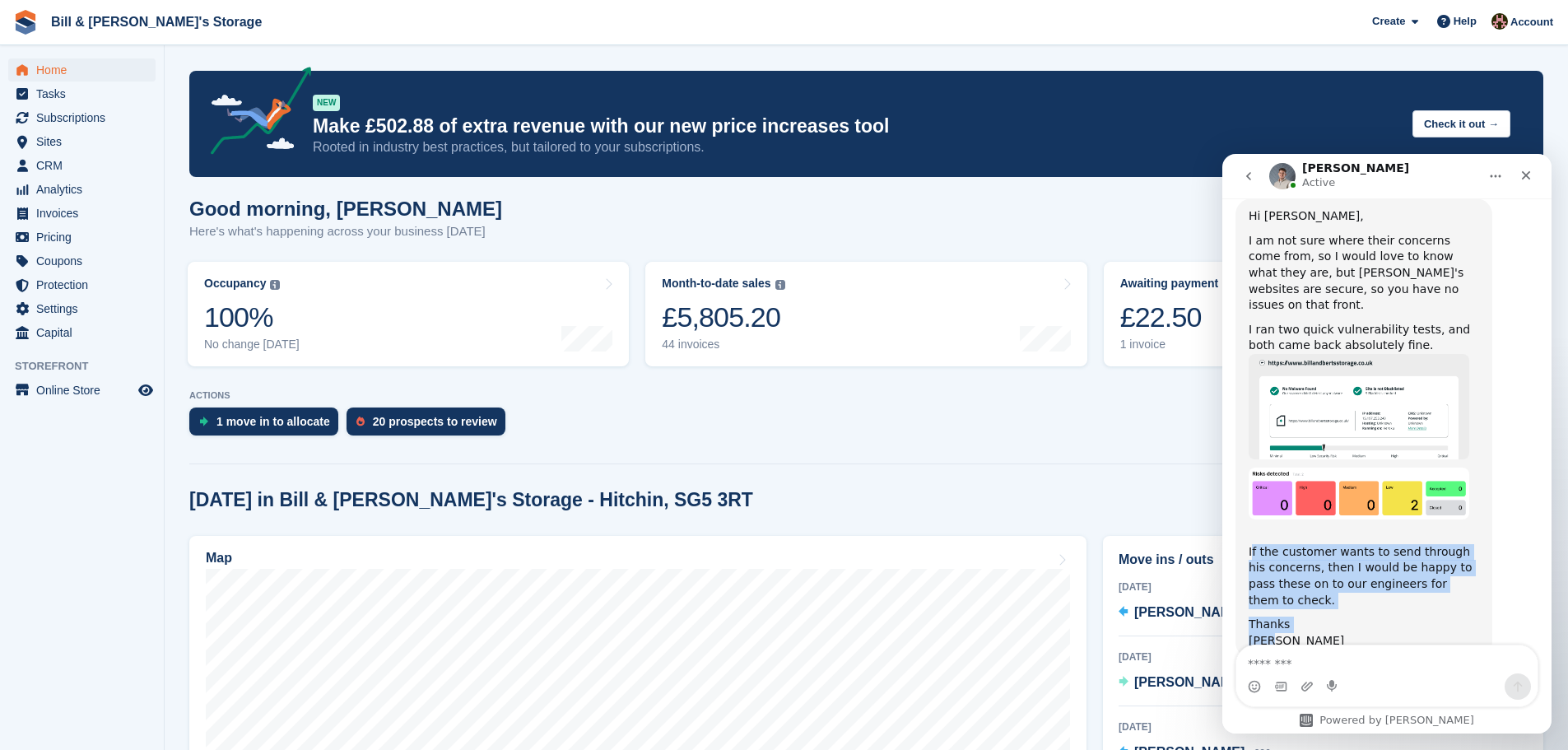
drag, startPoint x: 1251, startPoint y: 519, endPoint x: 1320, endPoint y: 614, distance: 117.4
click at [1328, 629] on div "Hi Jack, I am not sure where their concerns come from, so I would love to know …" at bounding box center [1386, 446] width 303 height 496
click at [1302, 633] on div "Brad" at bounding box center [1363, 641] width 230 height 17
drag, startPoint x: 1301, startPoint y: 591, endPoint x: 1238, endPoint y: 521, distance: 94.2
click at [1238, 521] on div "Hi Jack, I am not sure where their concerns come from, so I would love to know …" at bounding box center [1363, 427] width 257 height 460
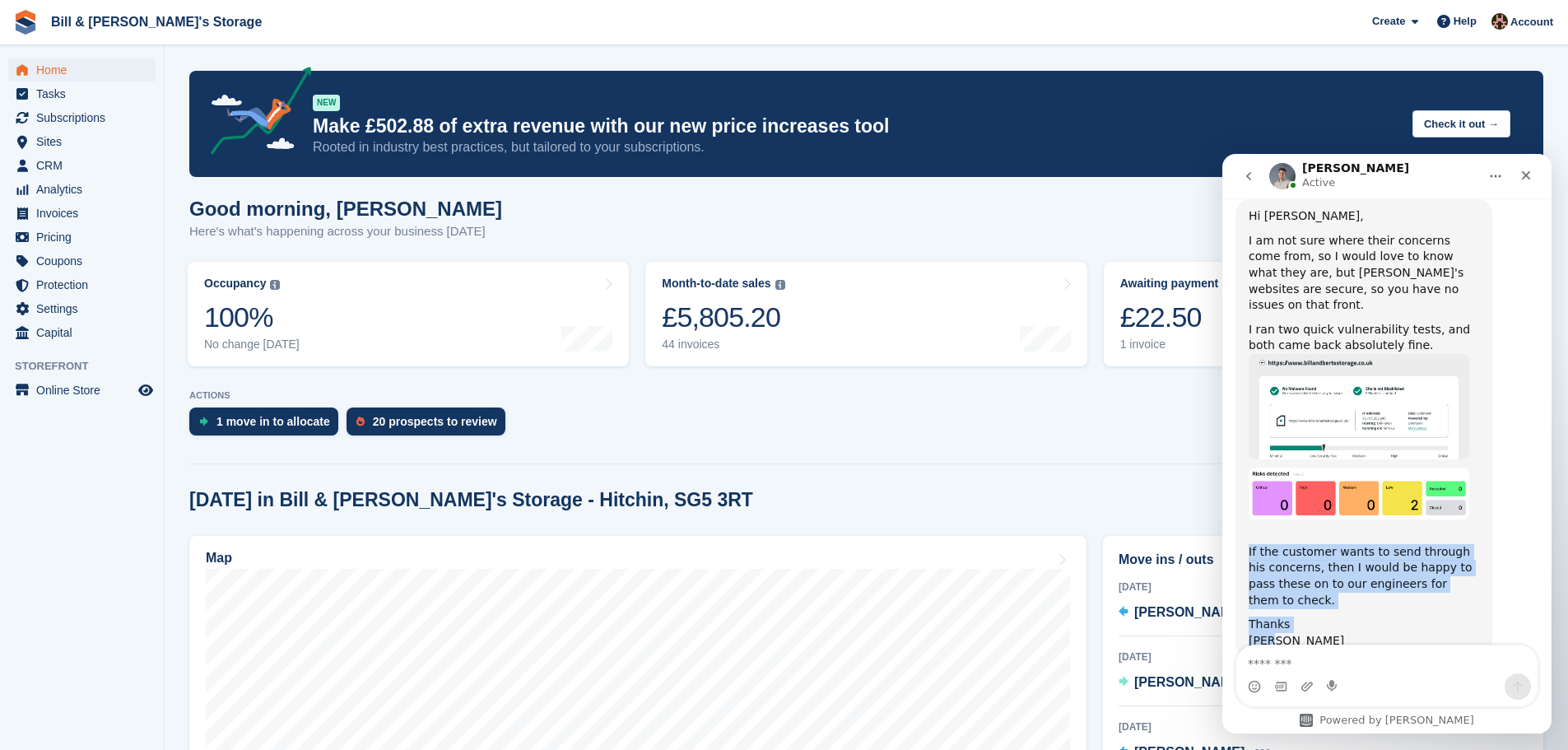
copy div "If the customer wants to send through his concerns, then I would be happy to pa…"
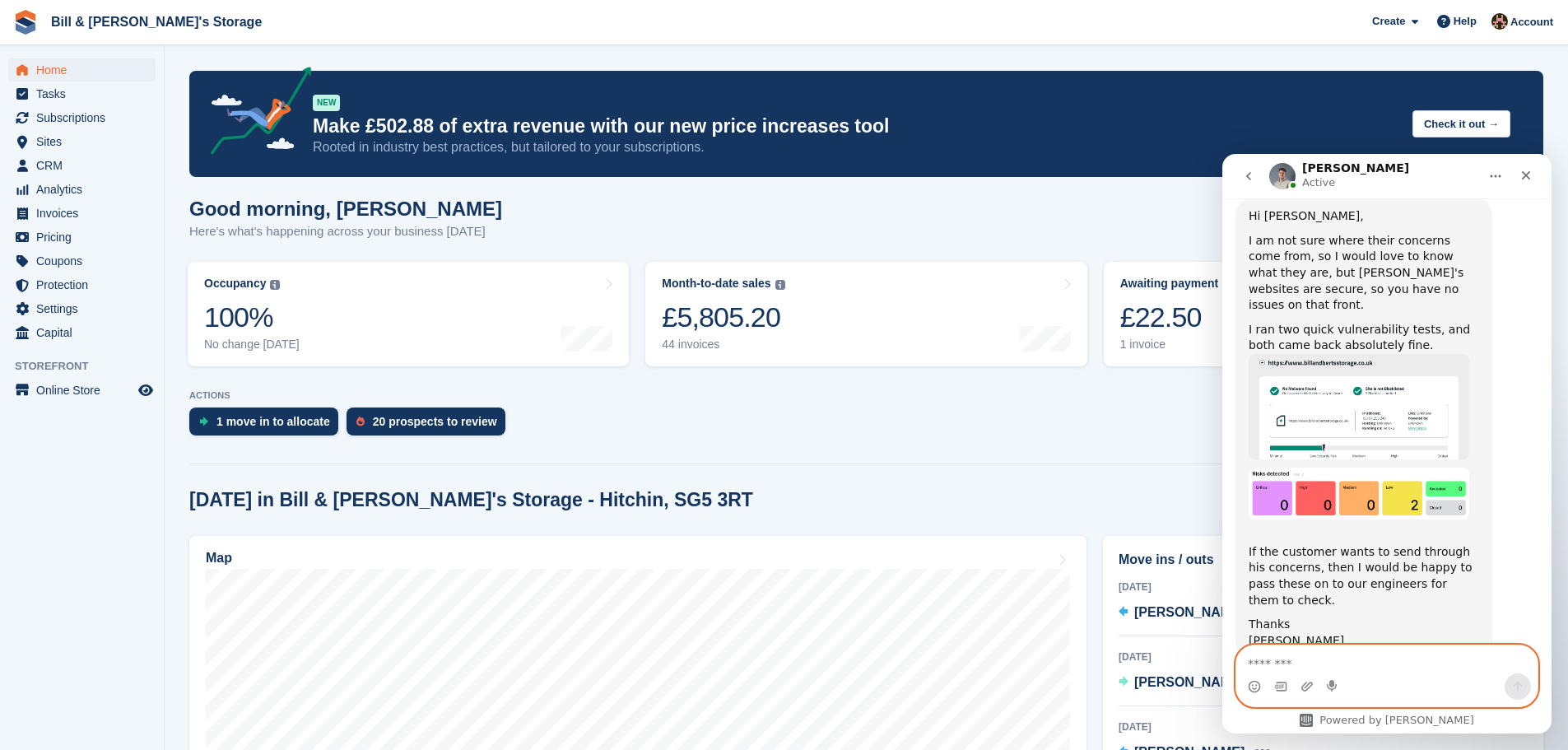
click at [1336, 665] on textarea "Message…" at bounding box center [1386, 659] width 301 height 28
type textarea "**********"
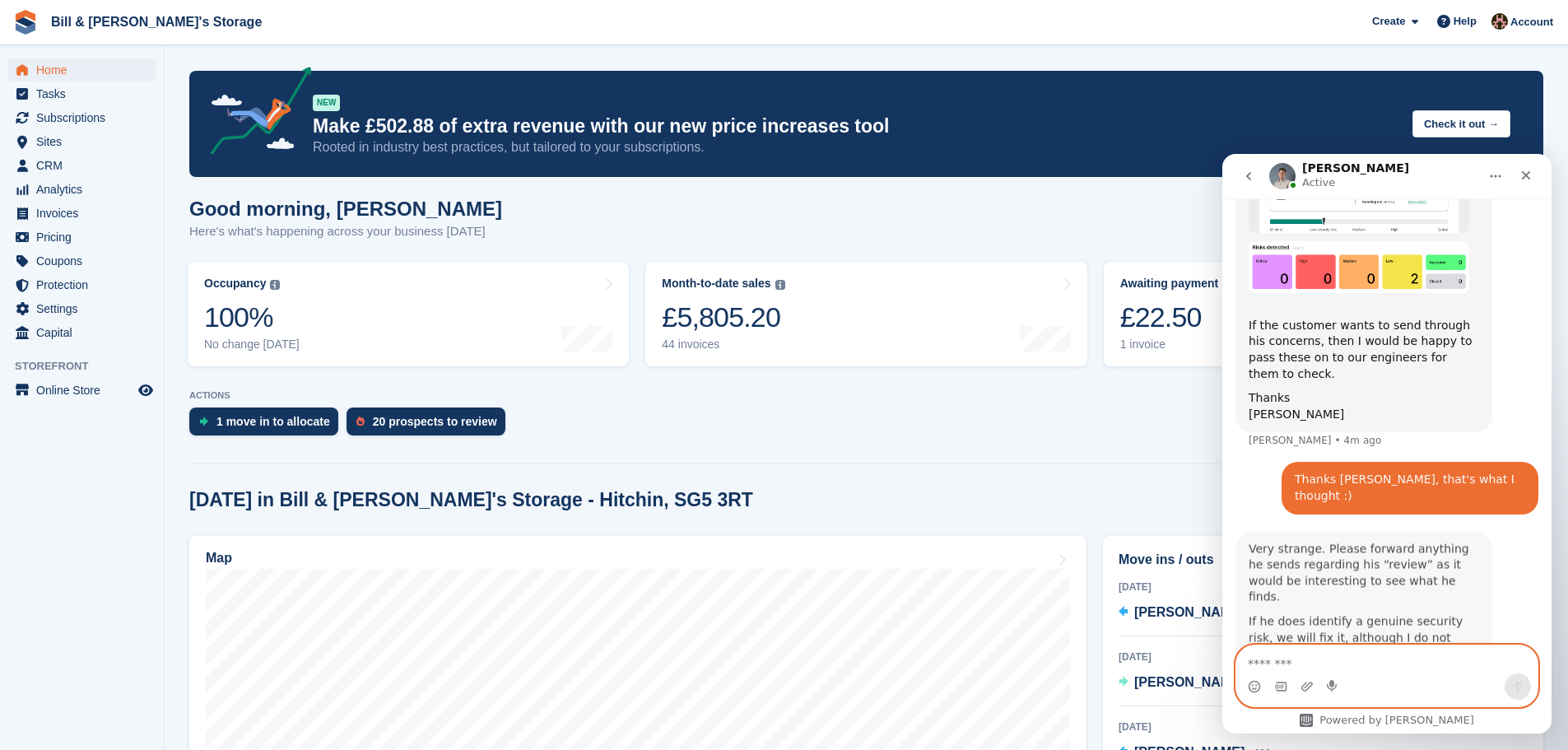
scroll to position [851, 0]
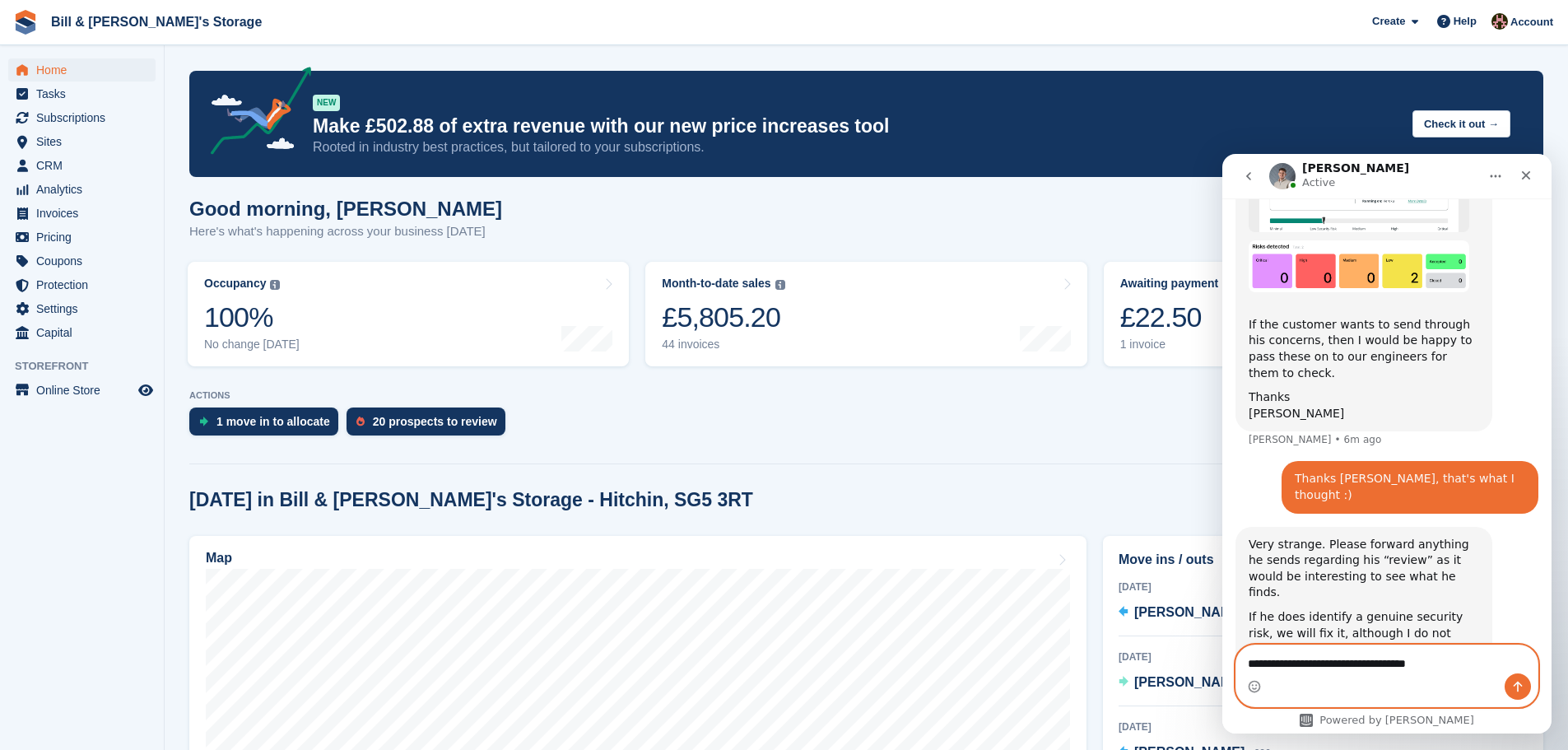
type textarea "**********"
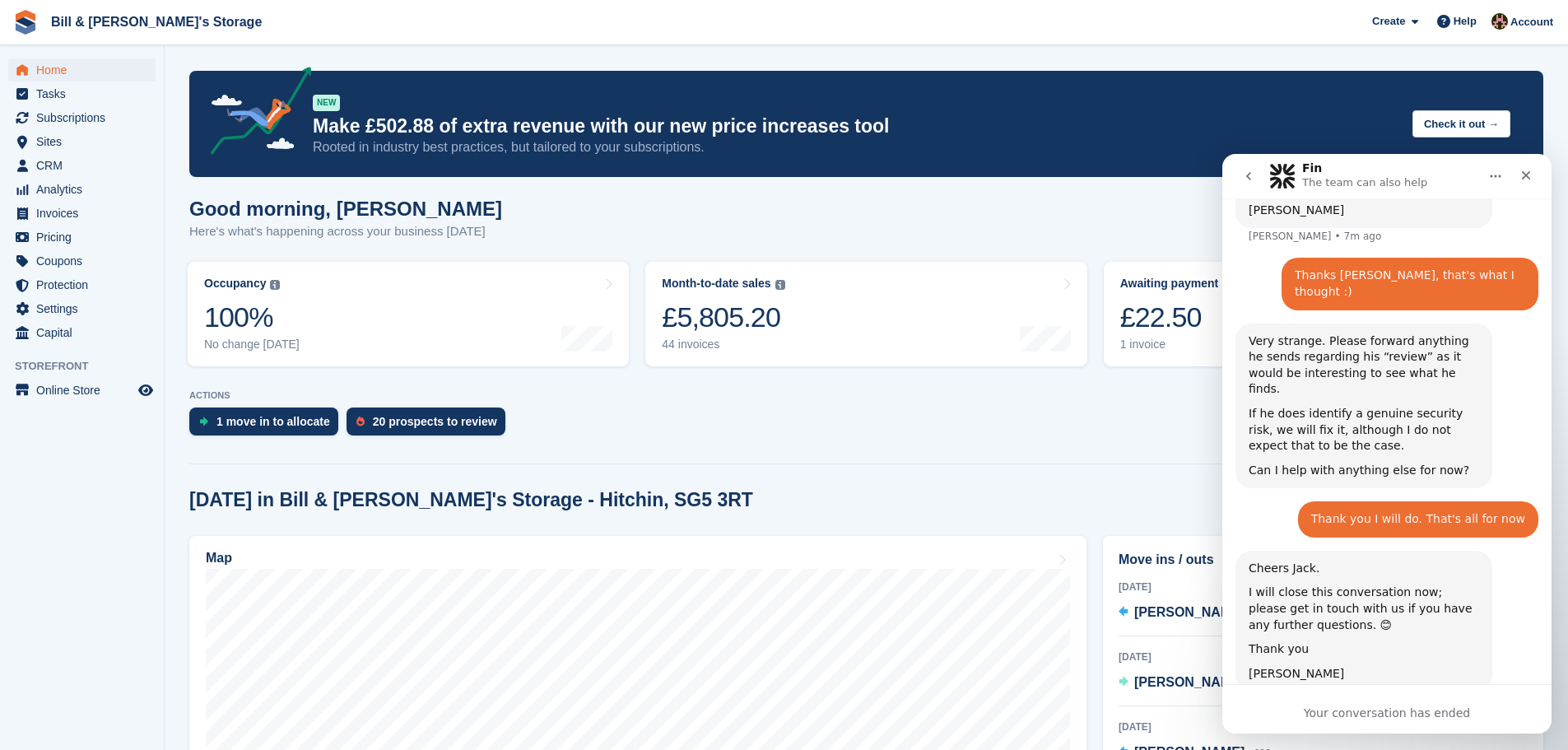
scroll to position [1125, 0]
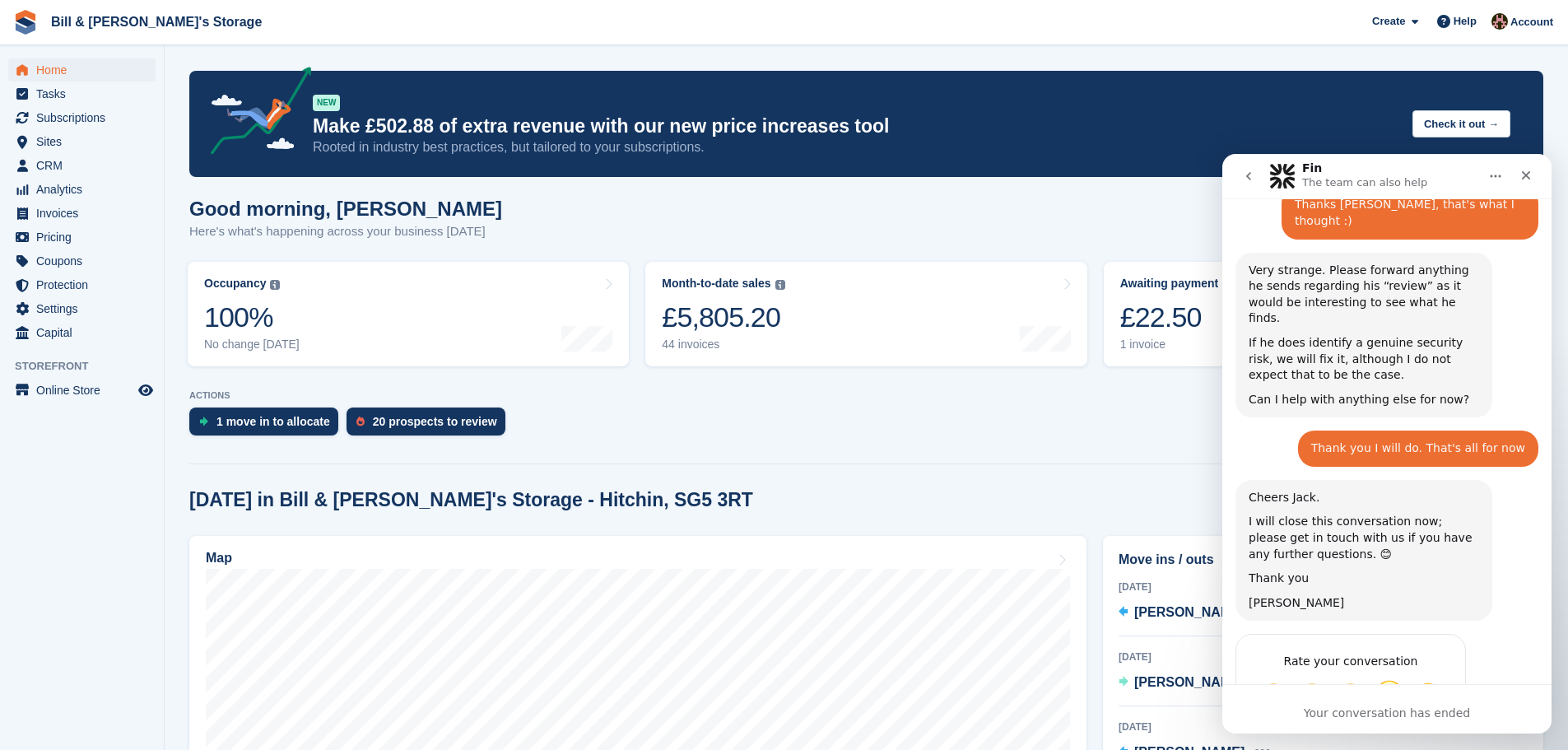
click at [1399, 680] on span "Great" at bounding box center [1389, 695] width 30 height 30
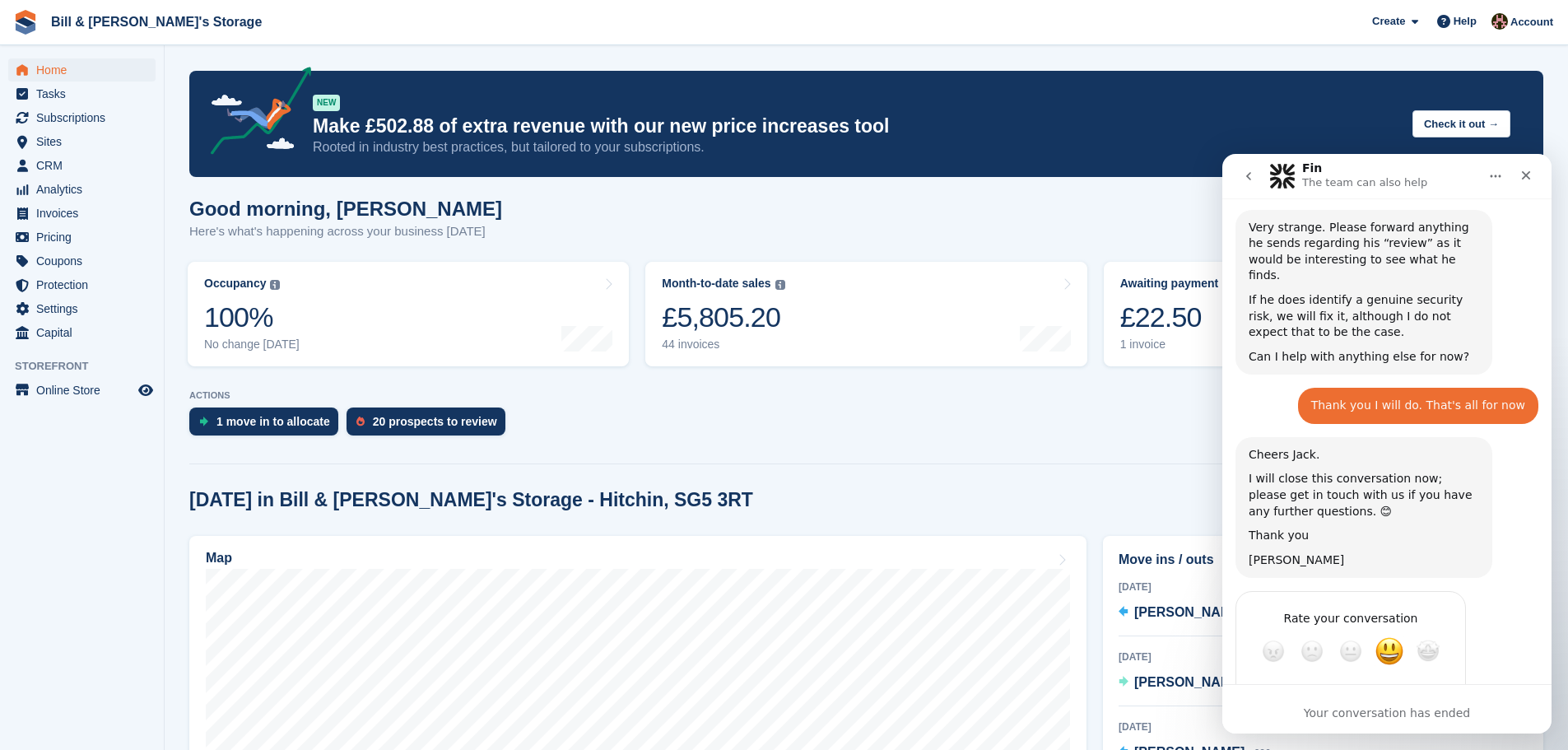
scroll to position [1170, 0]
click at [1475, 597] on div "Rate your conversation Terrible Bad OK Great Amazing" at bounding box center [1386, 669] width 303 height 161
click at [1052, 474] on section "NEW Make £502.88 of extra revenue with our new price increases tool Rooted in i…" at bounding box center [866, 680] width 1403 height 1360
click at [1537, 173] on div "Close" at bounding box center [1526, 175] width 30 height 30
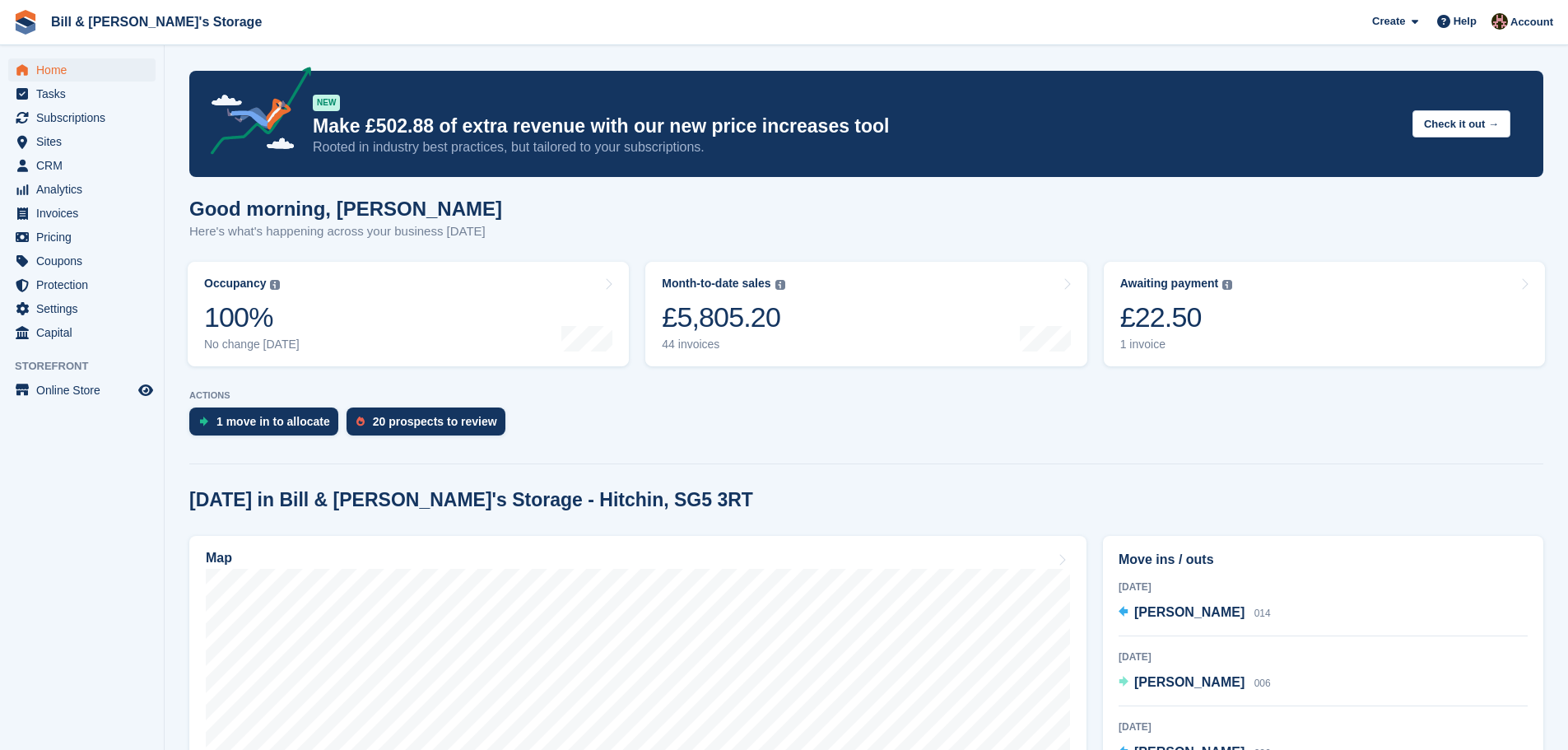
scroll to position [1153, 0]
drag, startPoint x: 1193, startPoint y: 491, endPoint x: 1137, endPoint y: 578, distance: 103.5
click at [1157, 555] on section "NEW Make £502.88 of extra revenue with our new price increases tool Rooted in i…" at bounding box center [866, 680] width 1403 height 1360
